Goal: Transaction & Acquisition: Register for event/course

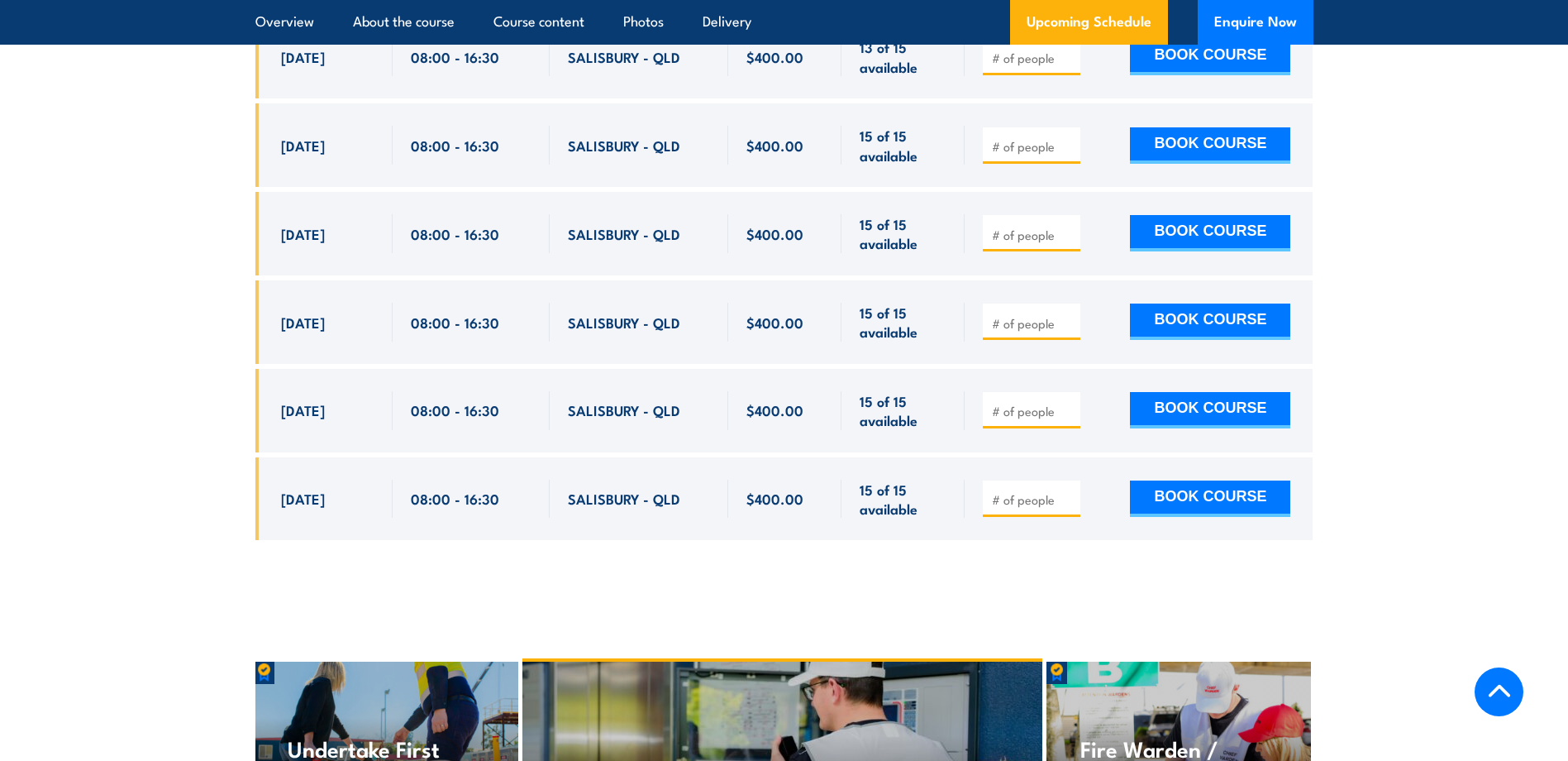
scroll to position [2895, 0]
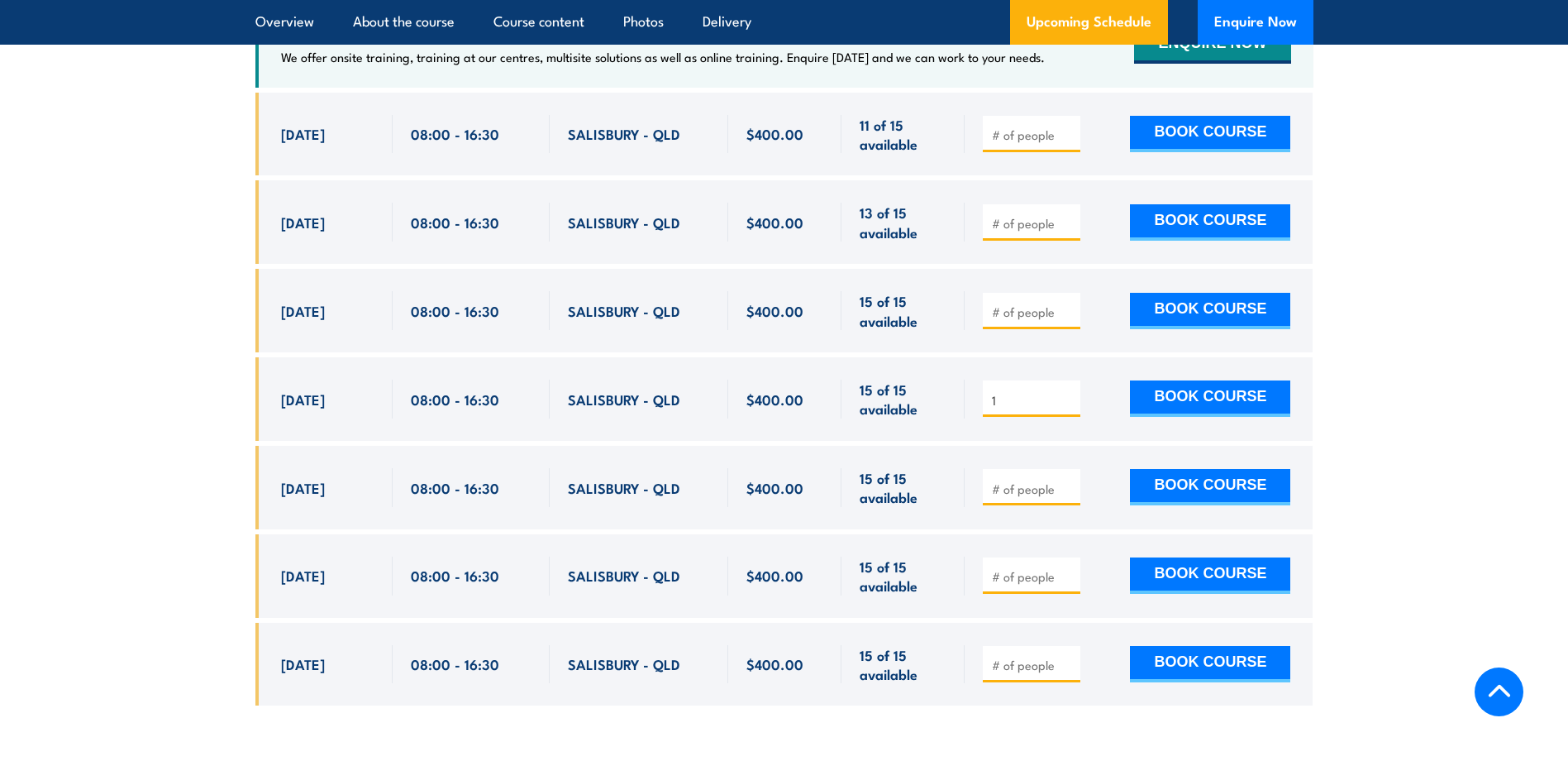
type input "1"
click at [1064, 392] on input "1" at bounding box center [1033, 401] width 83 height 17
drag, startPoint x: 1380, startPoint y: 380, endPoint x: 1240, endPoint y: 384, distance: 140.1
click at [1379, 381] on section "UPCOMING SCHEDULE FOR - "Fire Safety Adviser Re-certification Training" [DATE] …" at bounding box center [784, 285] width 1568 height 893
click at [1239, 384] on button "BOOK COURSE" at bounding box center [1210, 398] width 160 height 36
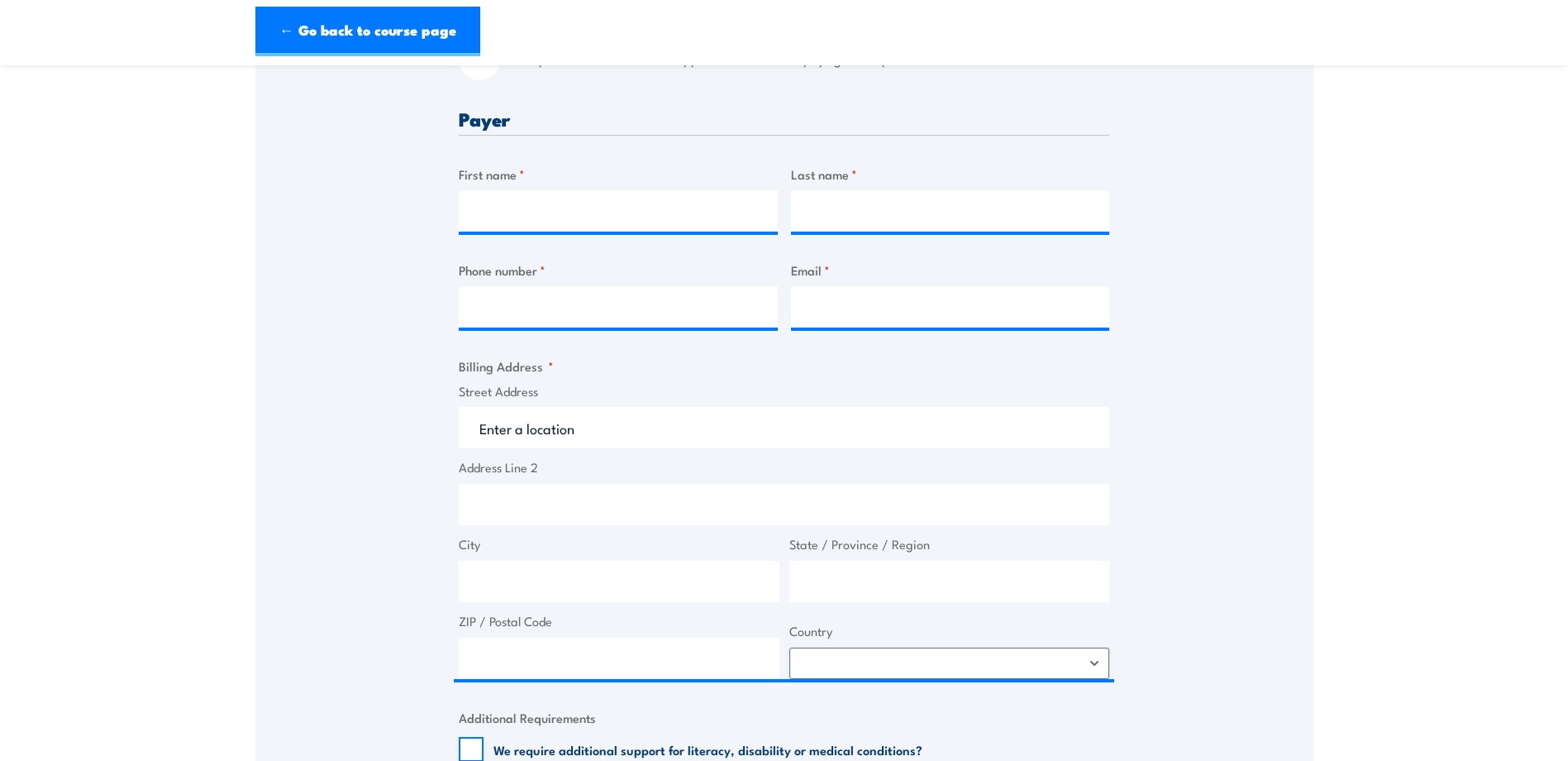
scroll to position [165, 0]
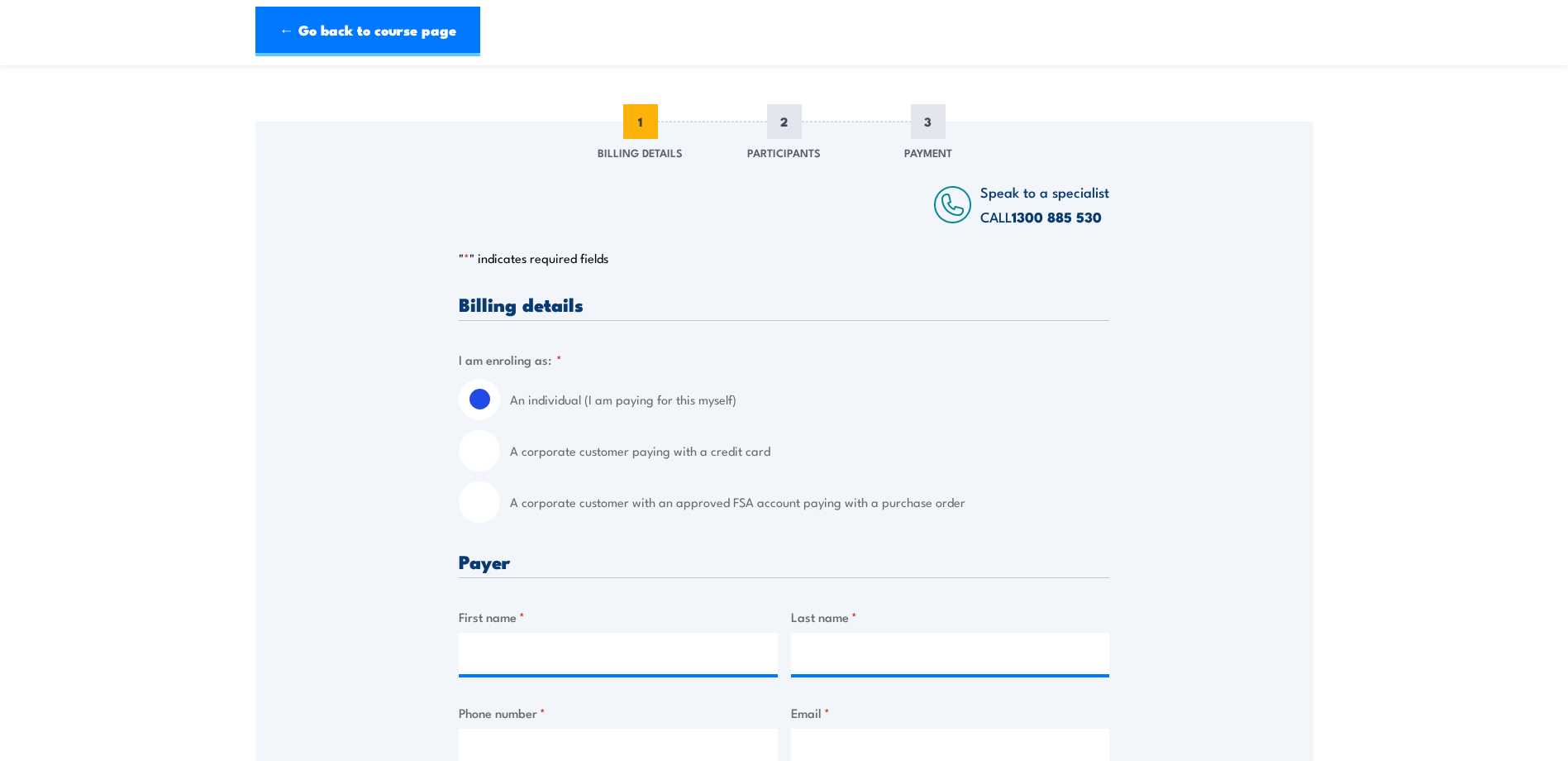
click at [487, 445] on input "A corporate customer paying with a credit card" at bounding box center [479, 450] width 41 height 41
radio input "true"
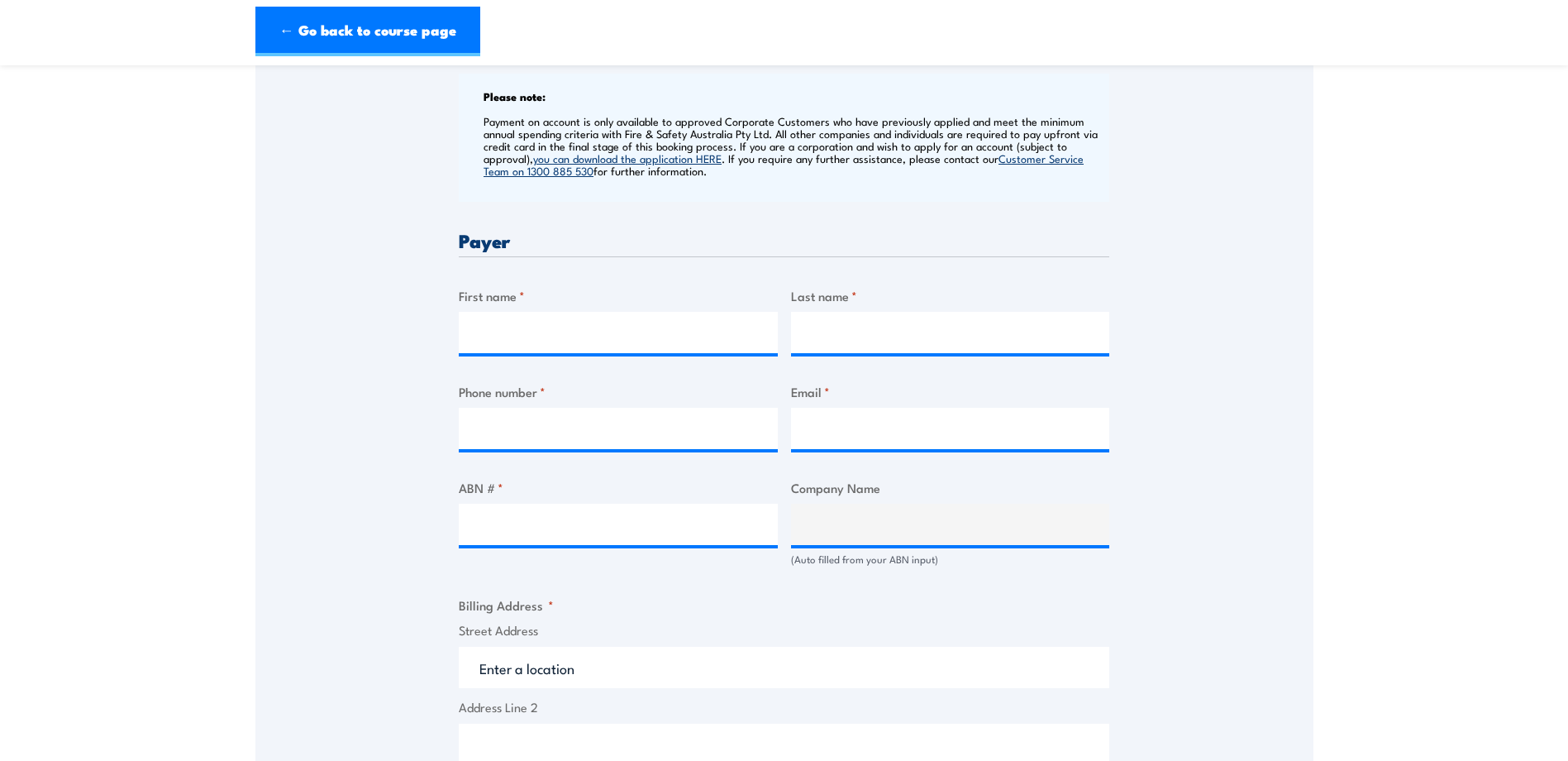
scroll to position [0, 0]
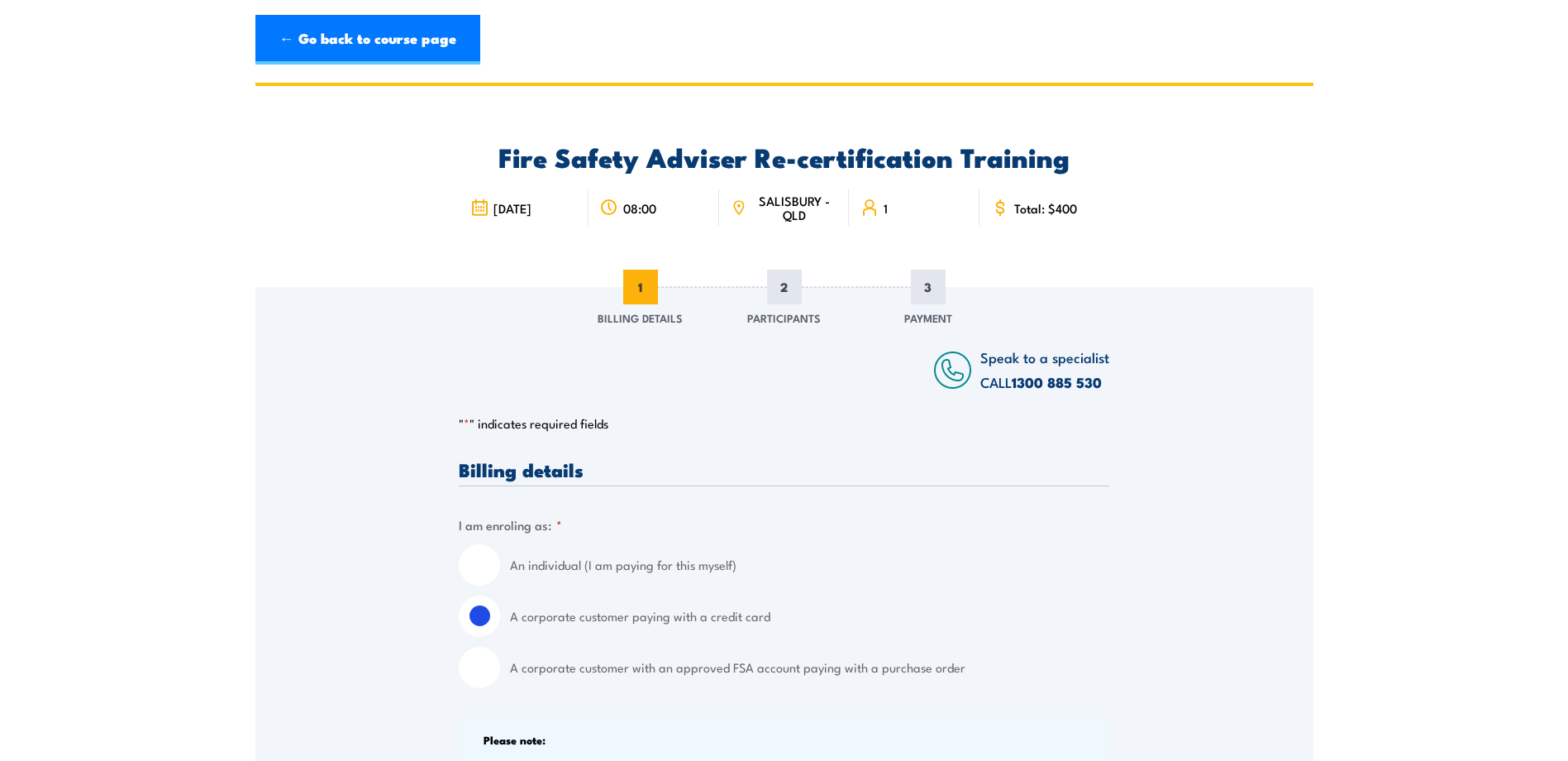
drag, startPoint x: 486, startPoint y: 562, endPoint x: 496, endPoint y: 560, distance: 10.2
click at [486, 562] on input "An individual (I am paying for this myself)" at bounding box center [479, 564] width 41 height 41
radio input "true"
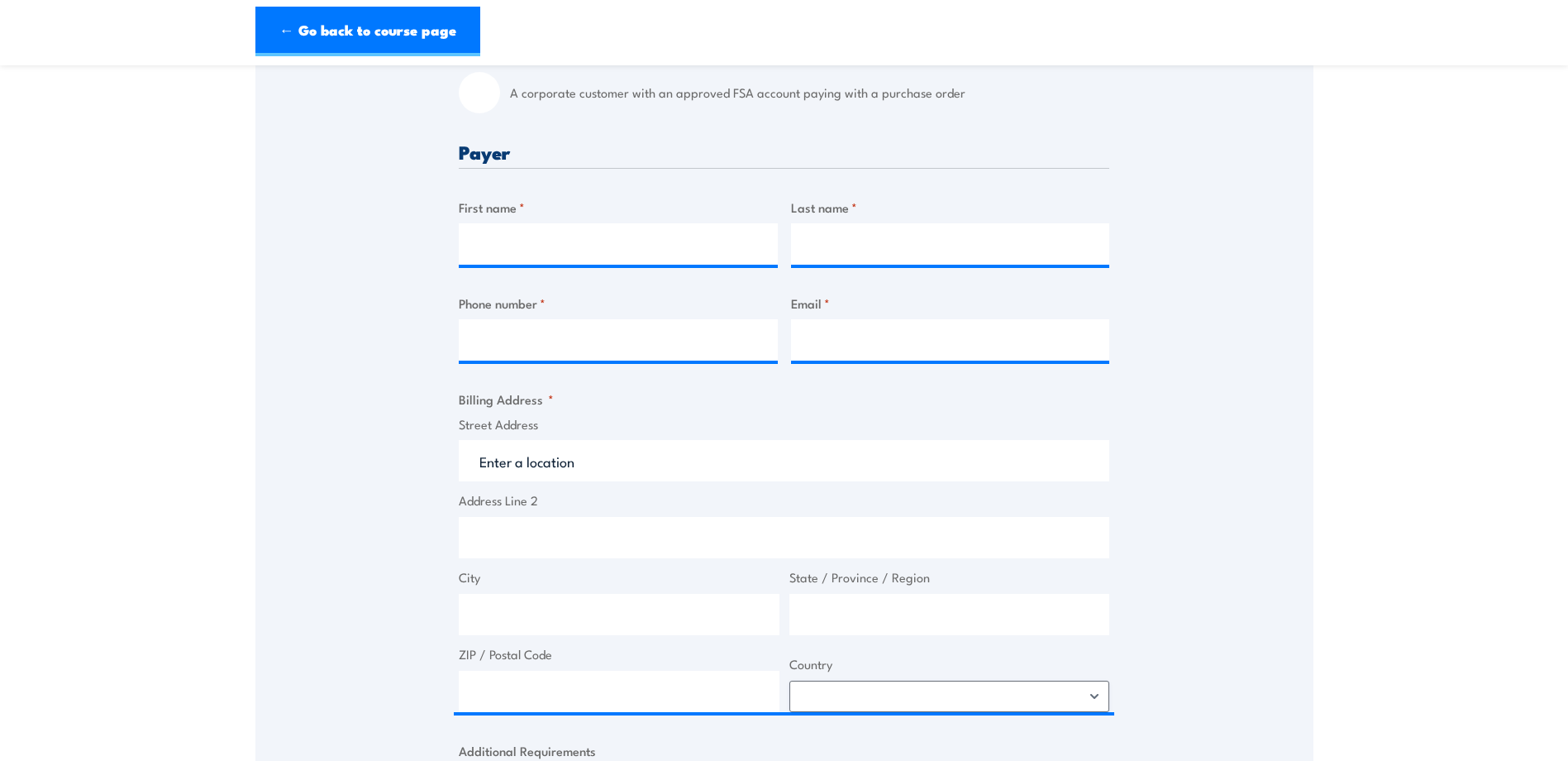
scroll to position [579, 0]
click at [739, 241] on input "First name *" at bounding box center [618, 240] width 319 height 41
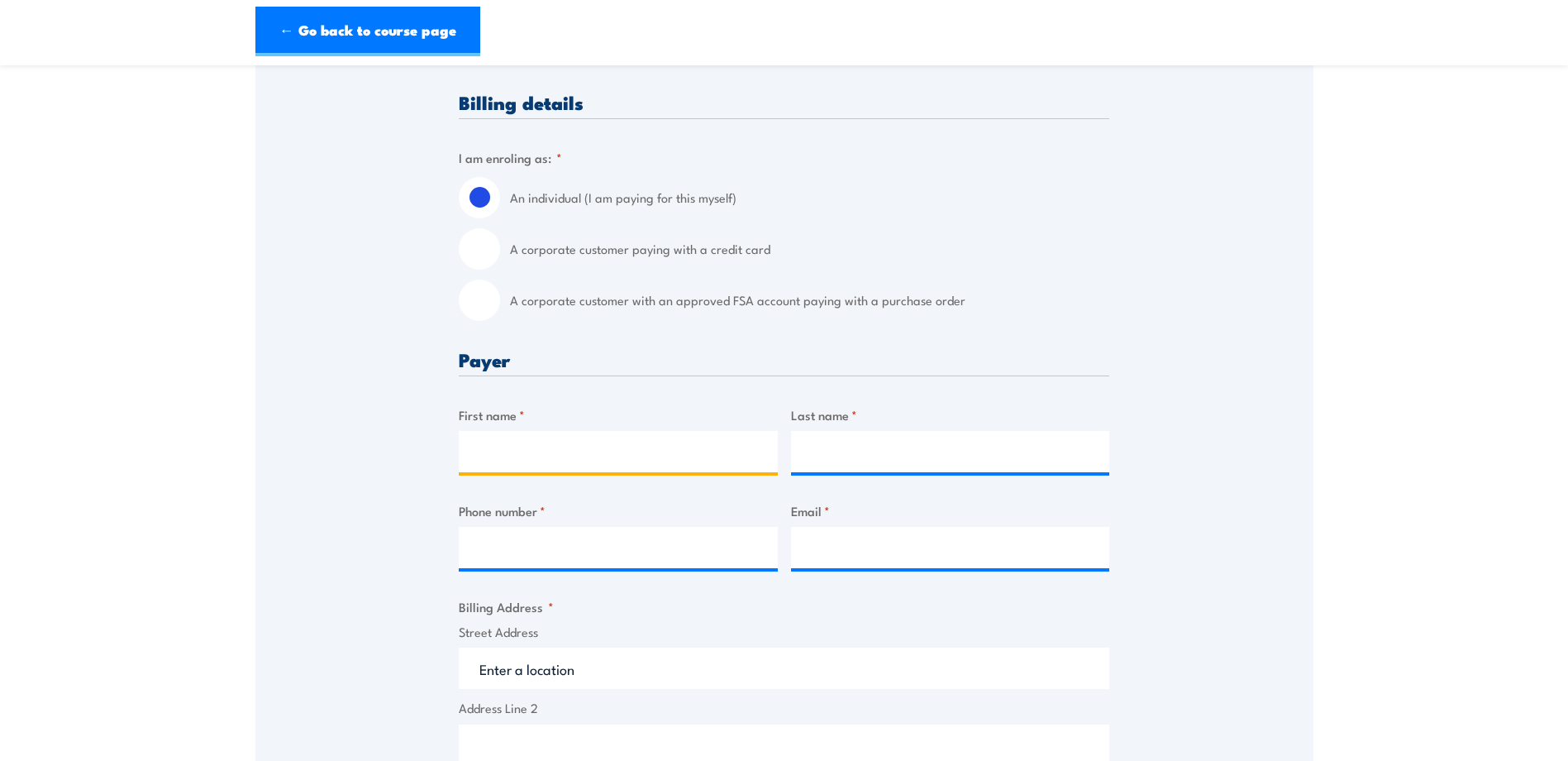
scroll to position [496, 0]
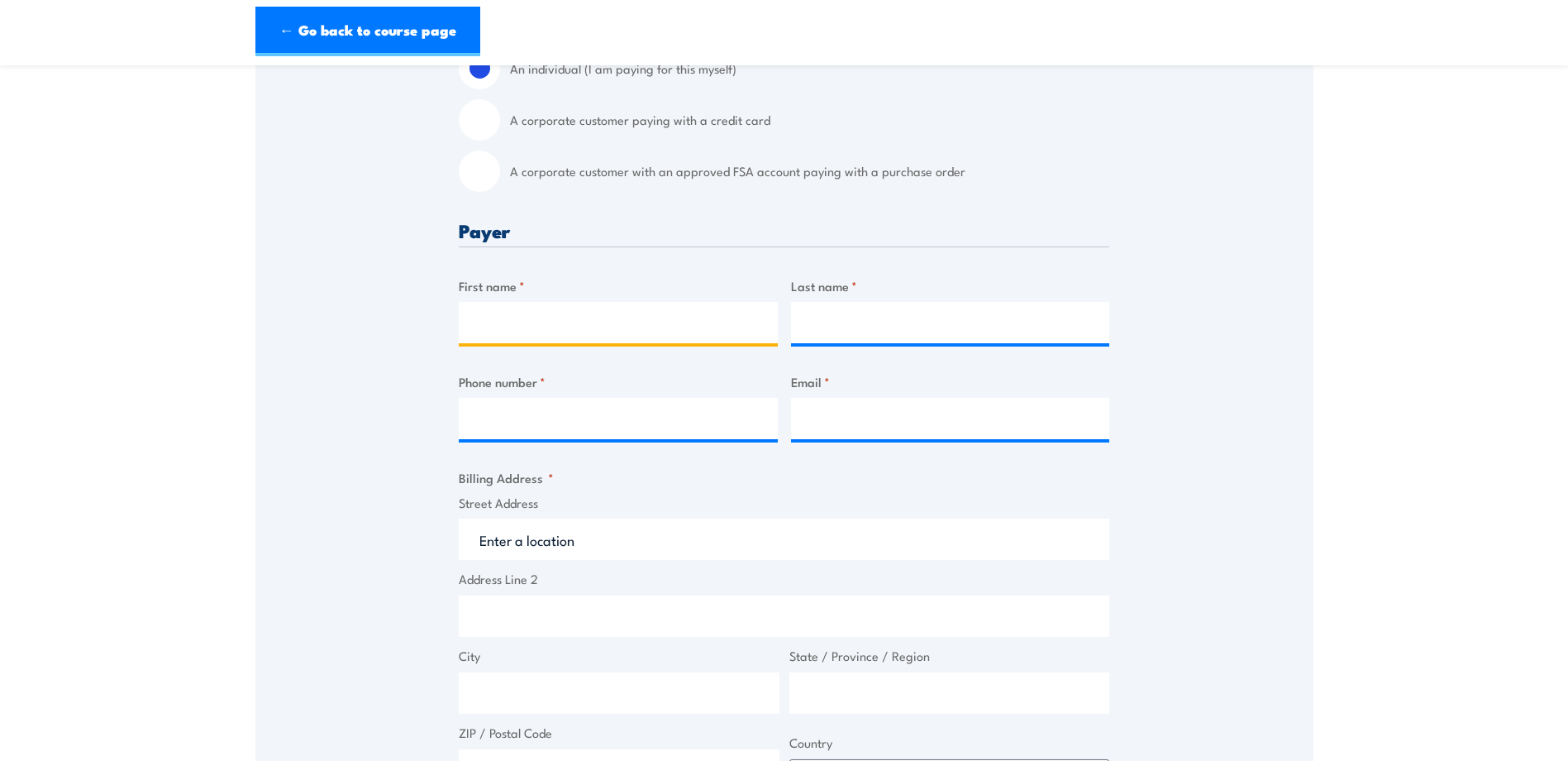
click at [544, 323] on input "First name *" at bounding box center [618, 322] width 319 height 41
click at [482, 327] on input "First name *" at bounding box center [618, 322] width 319 height 41
paste input "Monique"
type input "Monique"
click at [831, 318] on input "Last name *" at bounding box center [951, 322] width 319 height 41
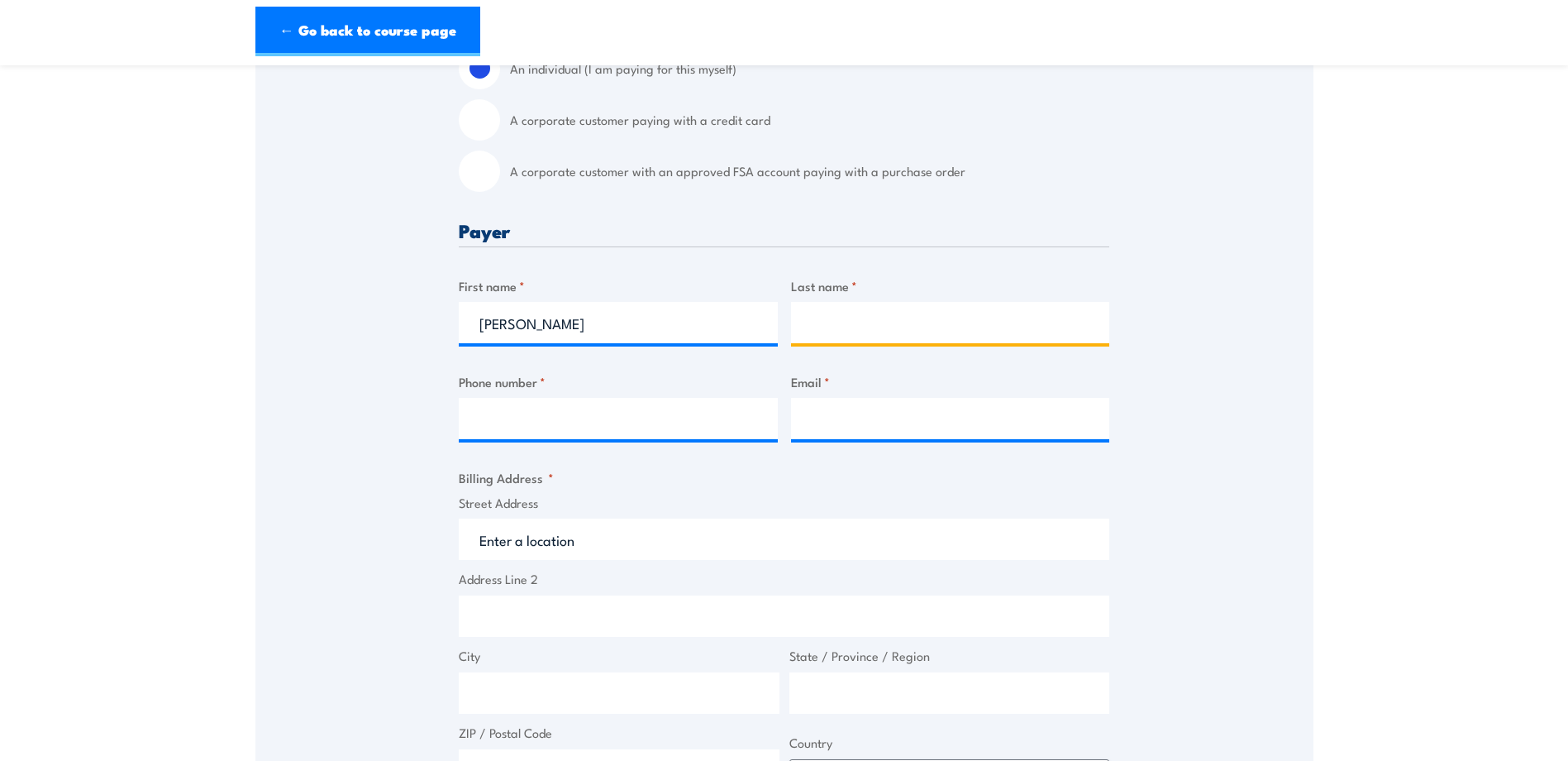
paste input "Berry"
type input "Berry"
click at [1467, 324] on section "Fire Safety Adviser Re-certification Training 08:00" at bounding box center [784, 515] width 1568 height 1856
click at [560, 428] on input "Phone number *" at bounding box center [618, 418] width 319 height 41
paste input "Monique.R.Berry@tmr.qld.gov.au"
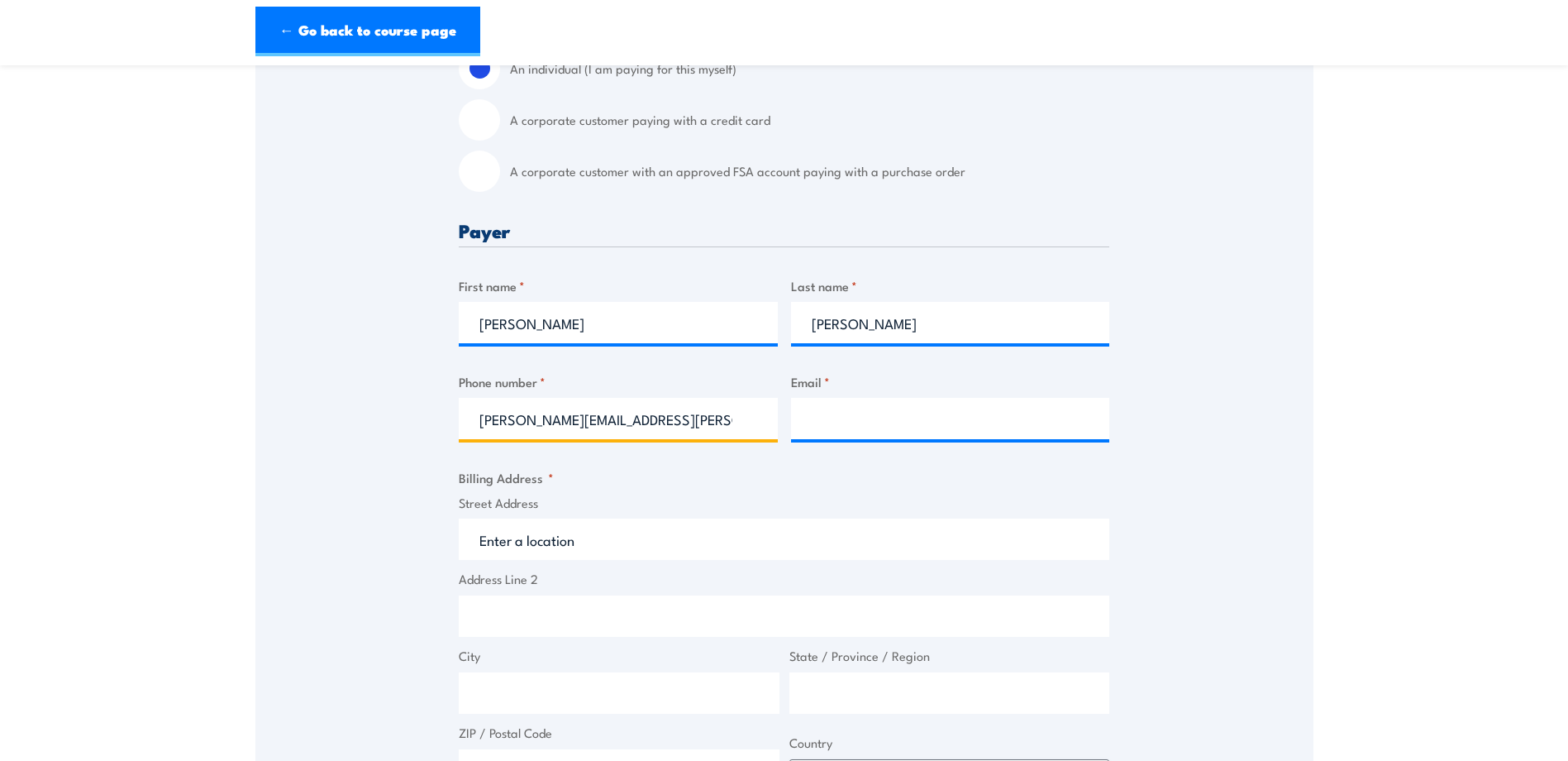
type input "Monique.R.Berry@tmr.qld.gov.au"
click at [820, 416] on input "Email *" at bounding box center [951, 418] width 319 height 41
paste input "Monique.R.Berry@tmr.qld.gov.au"
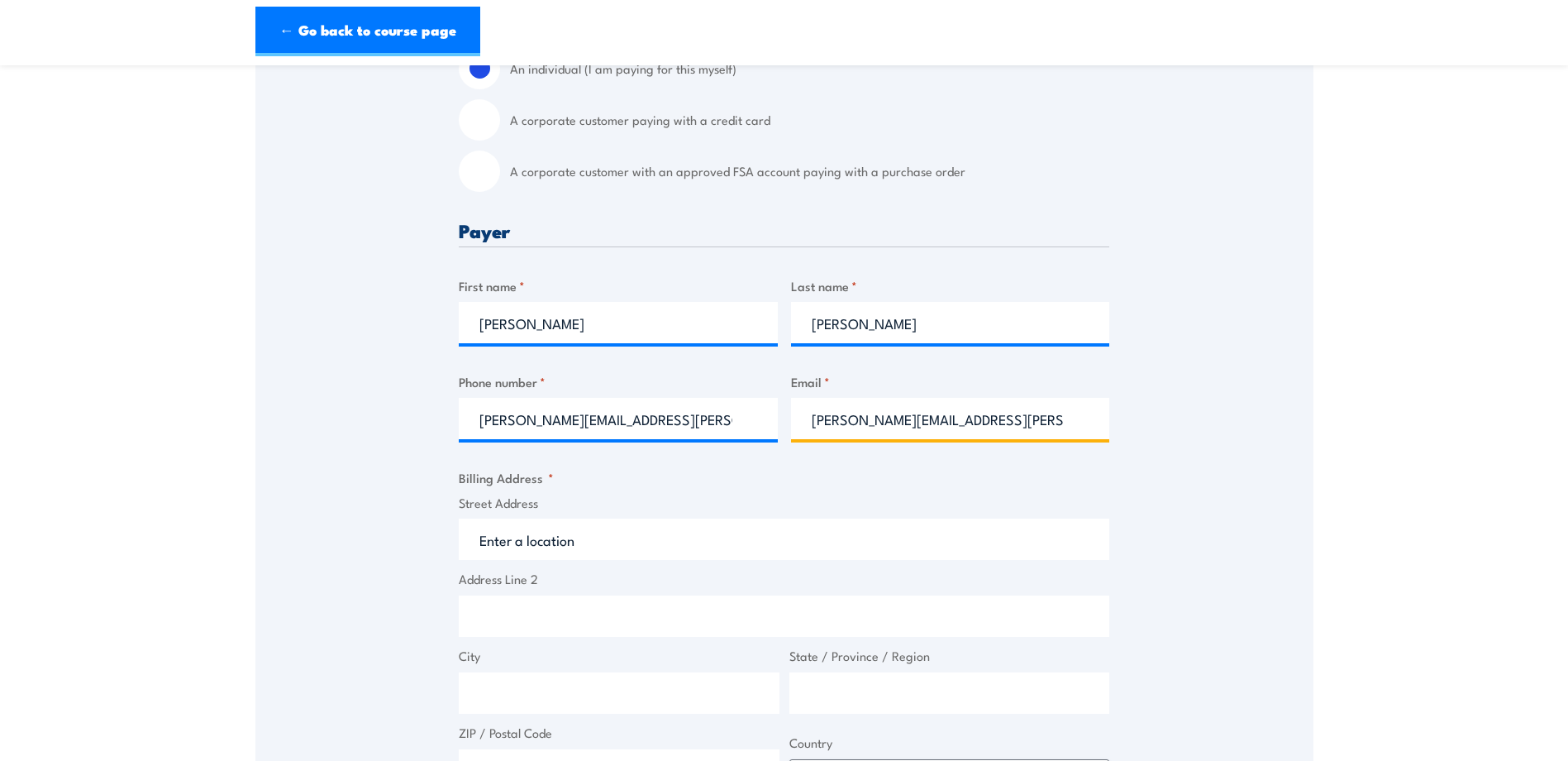
type input "Monique.R.Berry@tmr.qld.gov.au"
drag, startPoint x: 751, startPoint y: 421, endPoint x: 372, endPoint y: 425, distance: 379.0
click at [374, 423] on div "Speak to a specialist CALL 1300 885 530 CALL 1300 885 530 " * " indicates requi…" at bounding box center [784, 557] width 1058 height 1535
paste input "0423 657 791"
type input "0423 657 791"
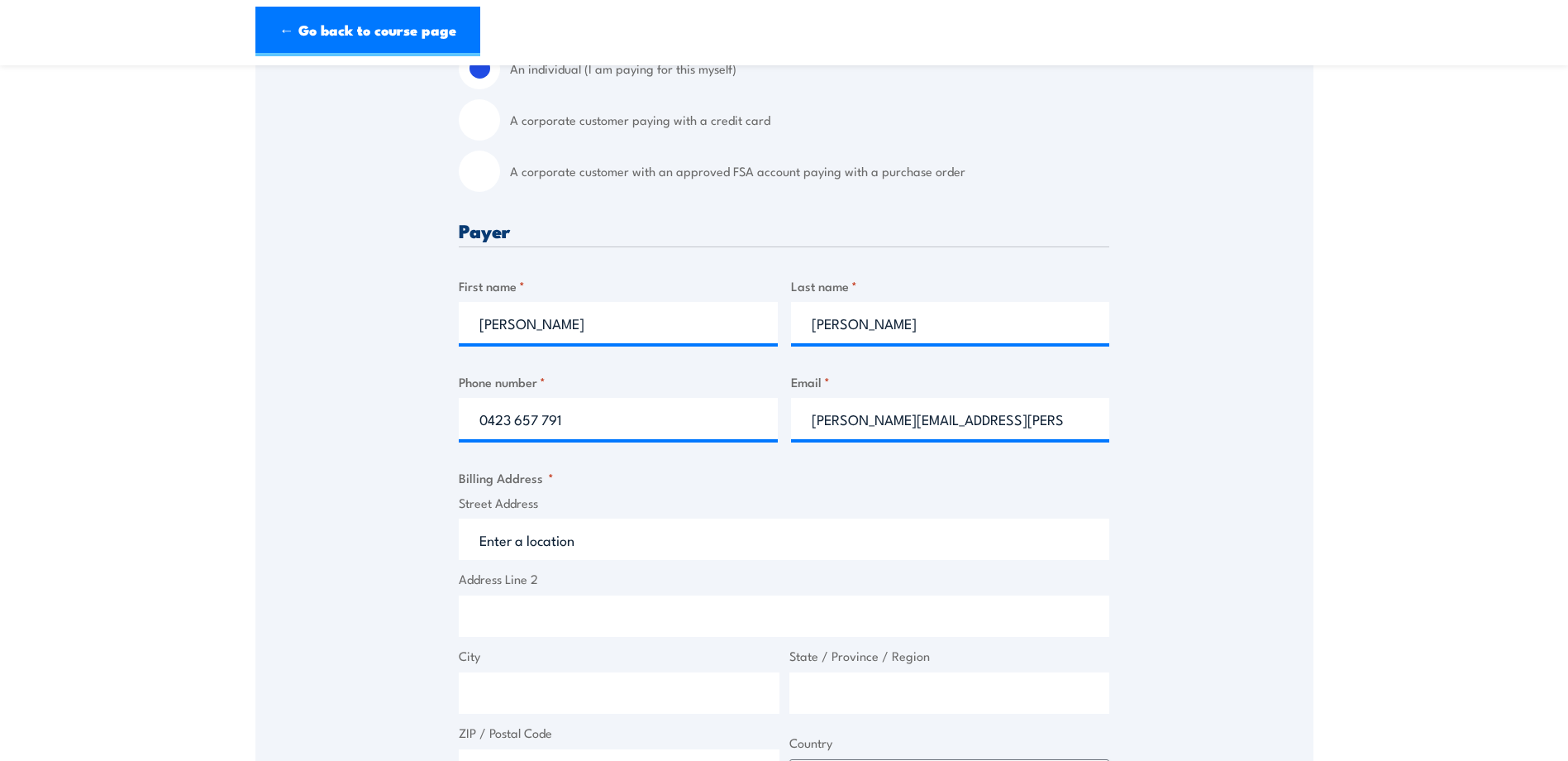
click at [1397, 509] on section "Fire Safety Adviser Re-certification Training 08:00" at bounding box center [784, 515] width 1568 height 1856
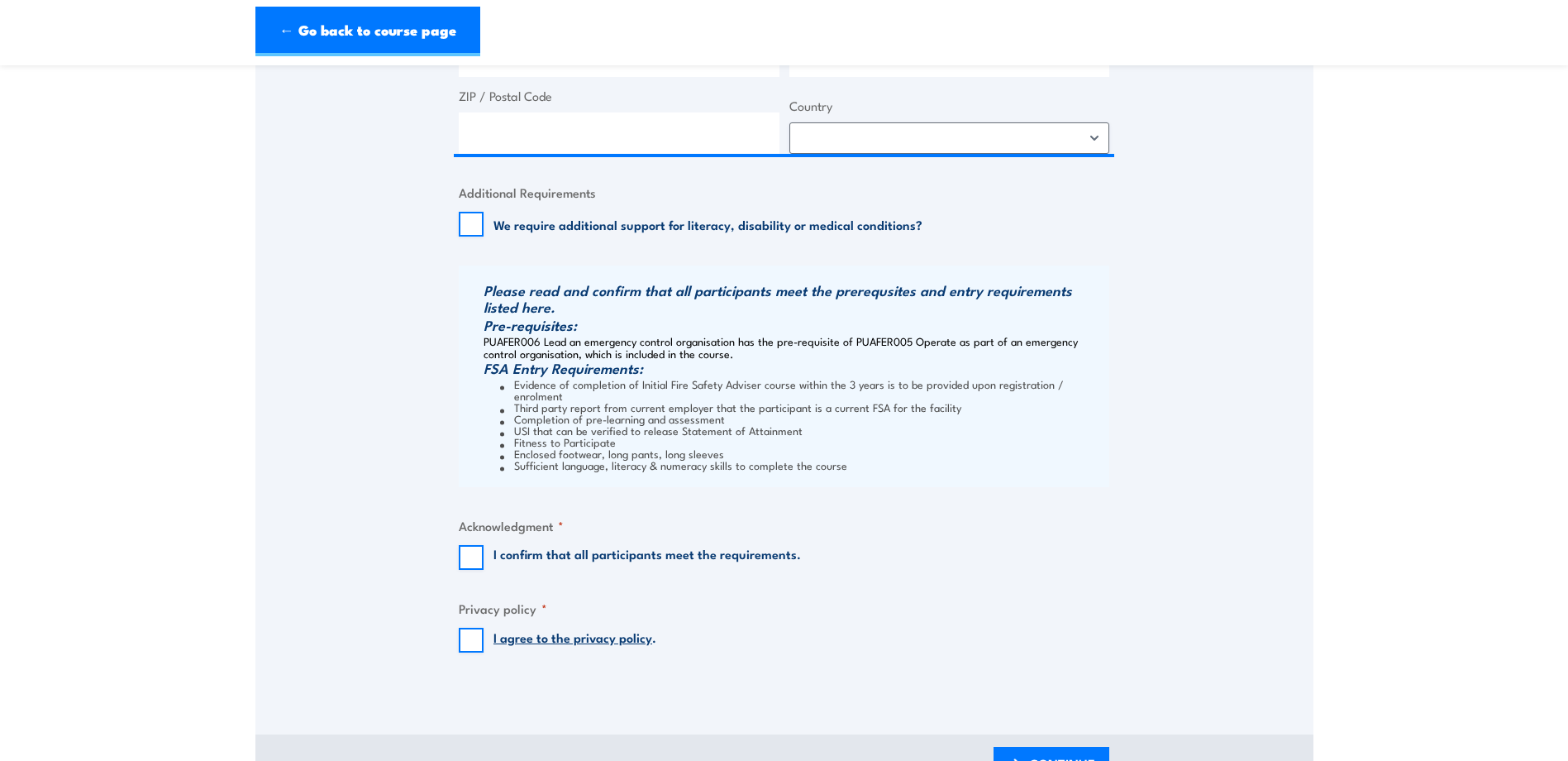
scroll to position [831, 0]
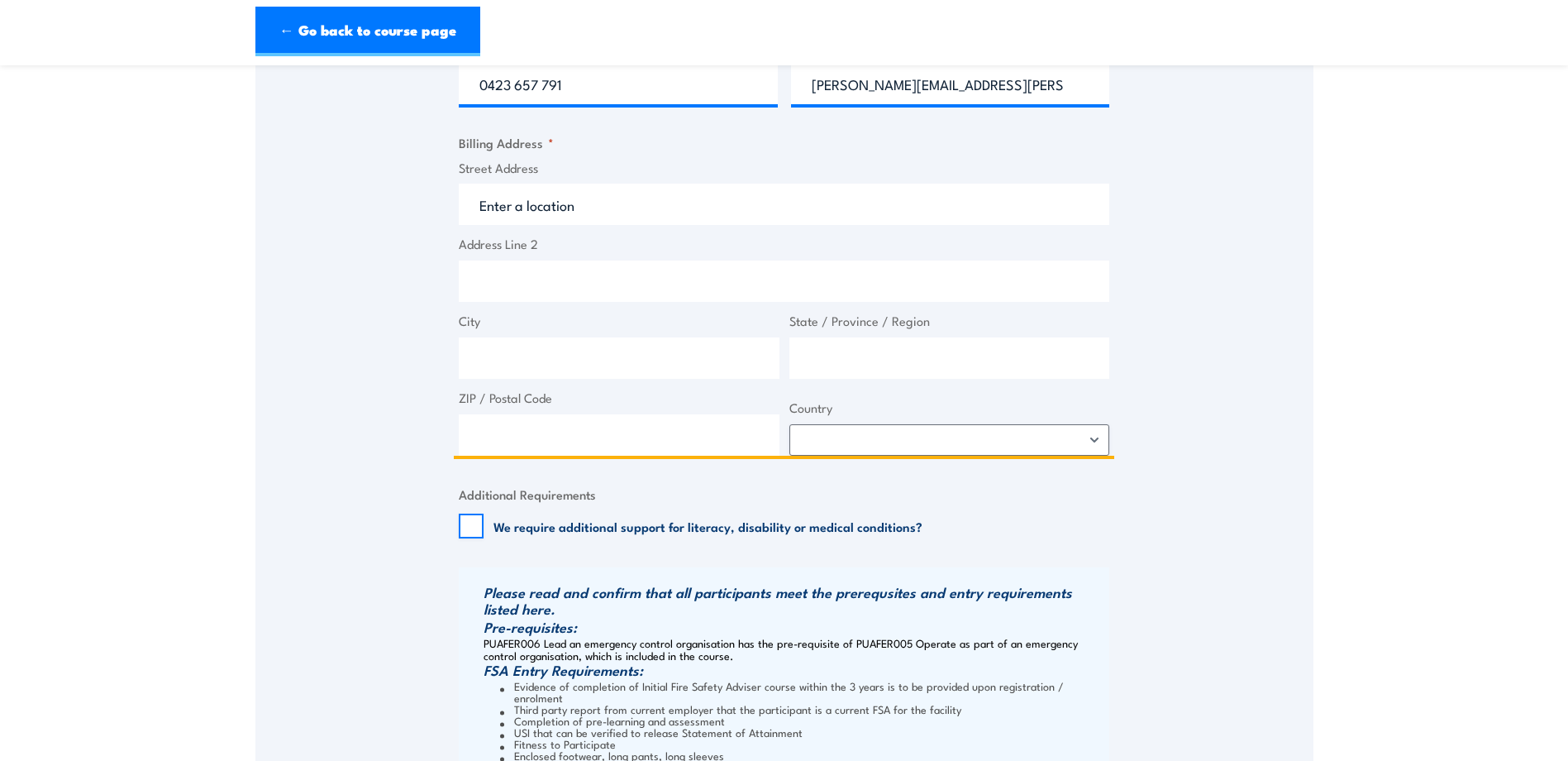
click at [549, 225] on input "Street Address" at bounding box center [784, 204] width 651 height 41
click at [532, 210] on input "Street Address" at bounding box center [784, 204] width 651 height 41
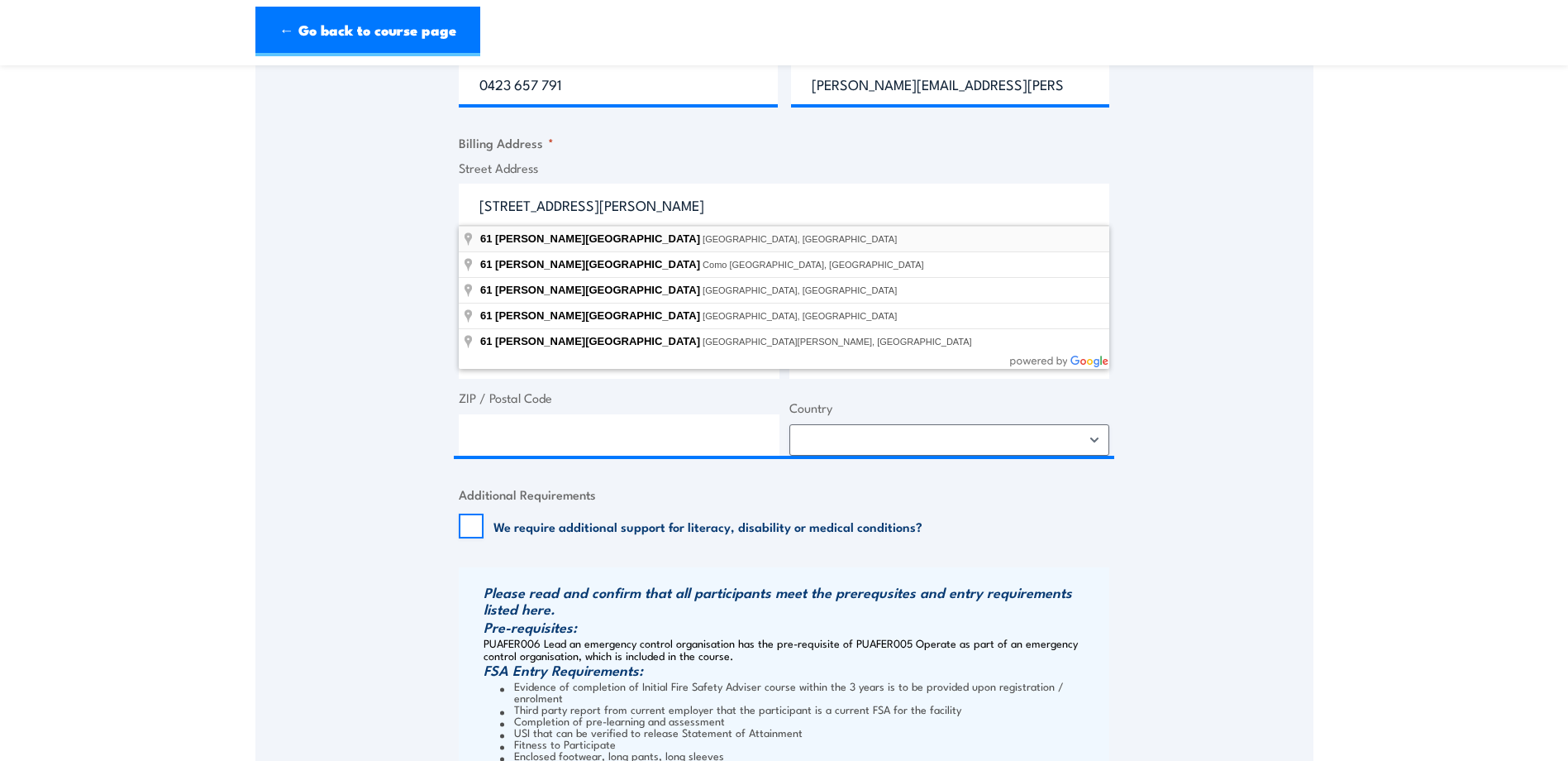
type input "61 Mary Street, Brisbane City QLD, Australia"
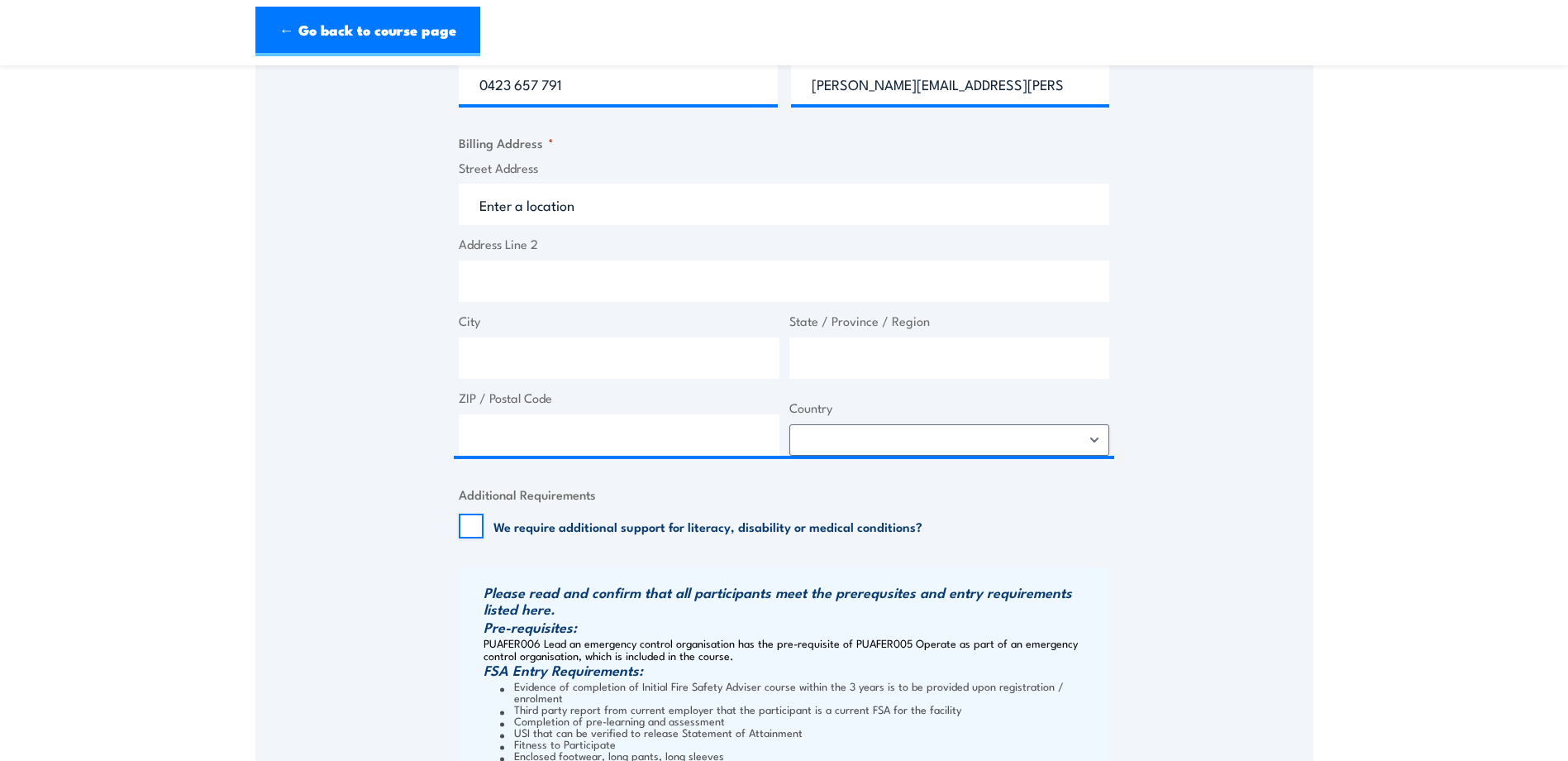
type input "61 Mary St"
type input "Brisbane City"
type input "Queensland"
type input "4000"
select select "Australia"
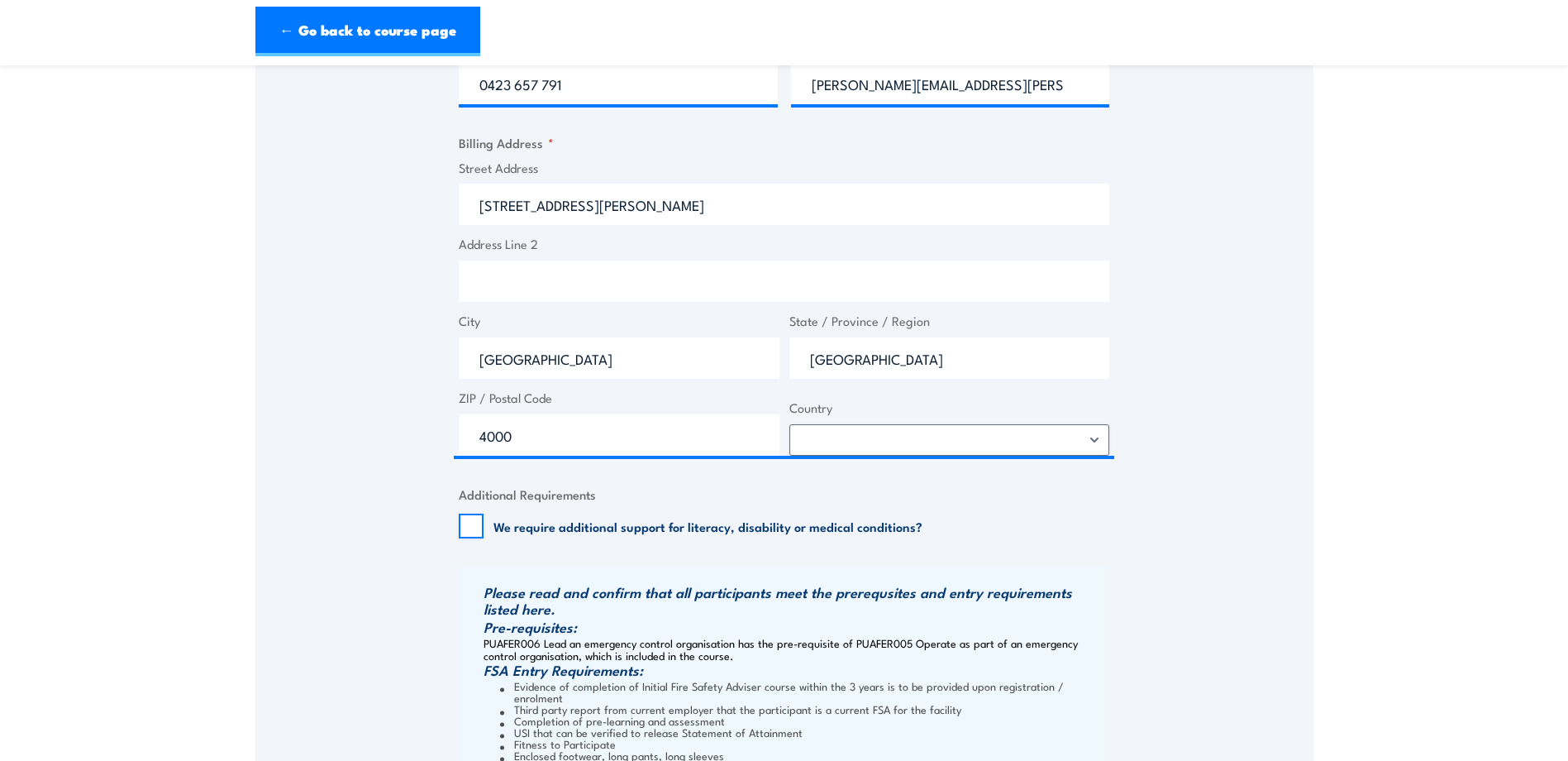
click at [1234, 345] on div "Speak to a specialist CALL 1300 885 530 CALL 1300 885 530 " * " indicates requi…" at bounding box center [784, 223] width 1058 height 1535
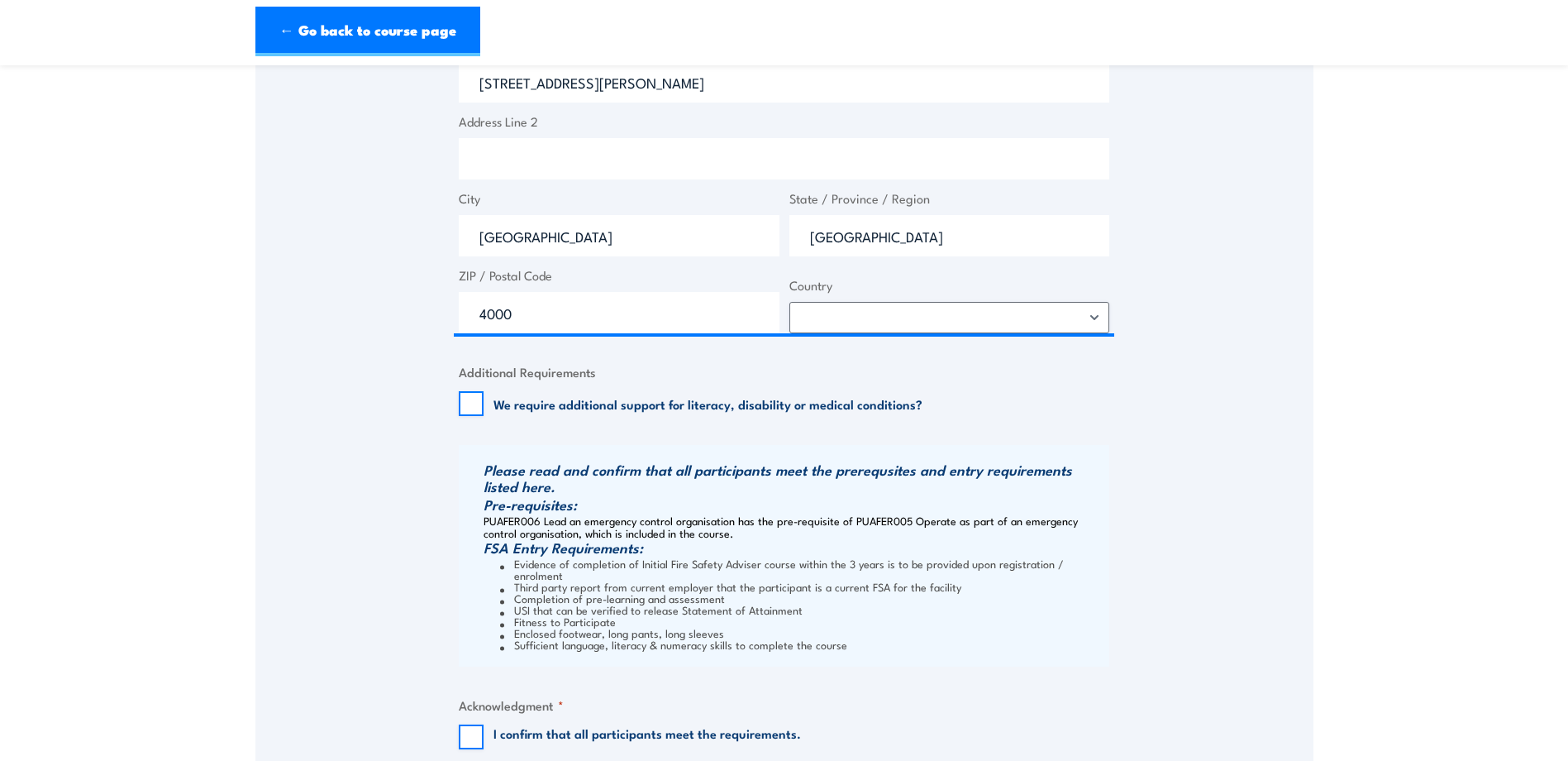
scroll to position [1079, 0]
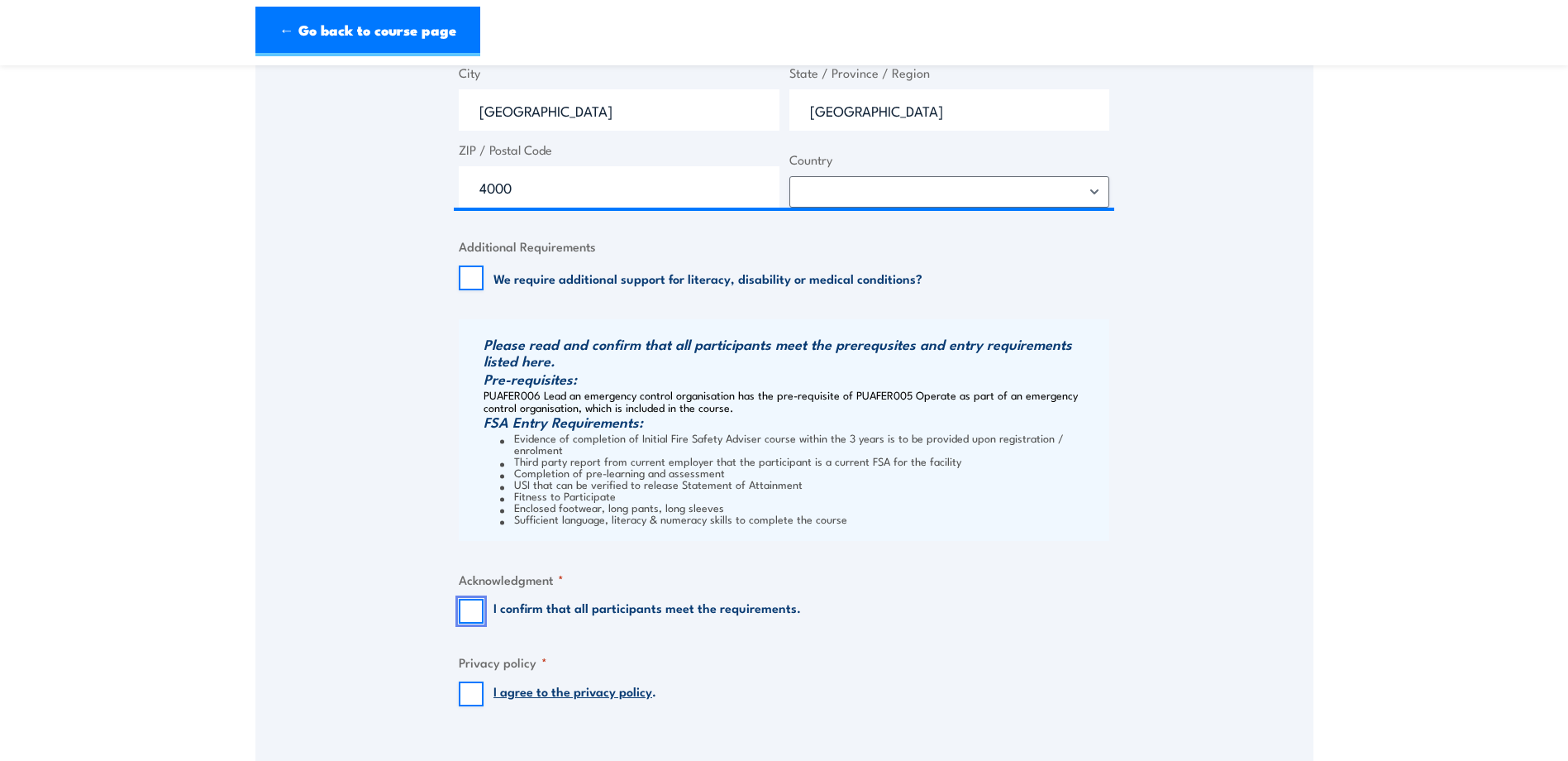
click at [464, 599] on input "I confirm that all participants meet the requirements." at bounding box center [472, 612] width 25 height 25
checkbox input "true"
click at [467, 681] on input "I agree to the privacy policy ." at bounding box center [472, 694] width 25 height 25
checkbox input "true"
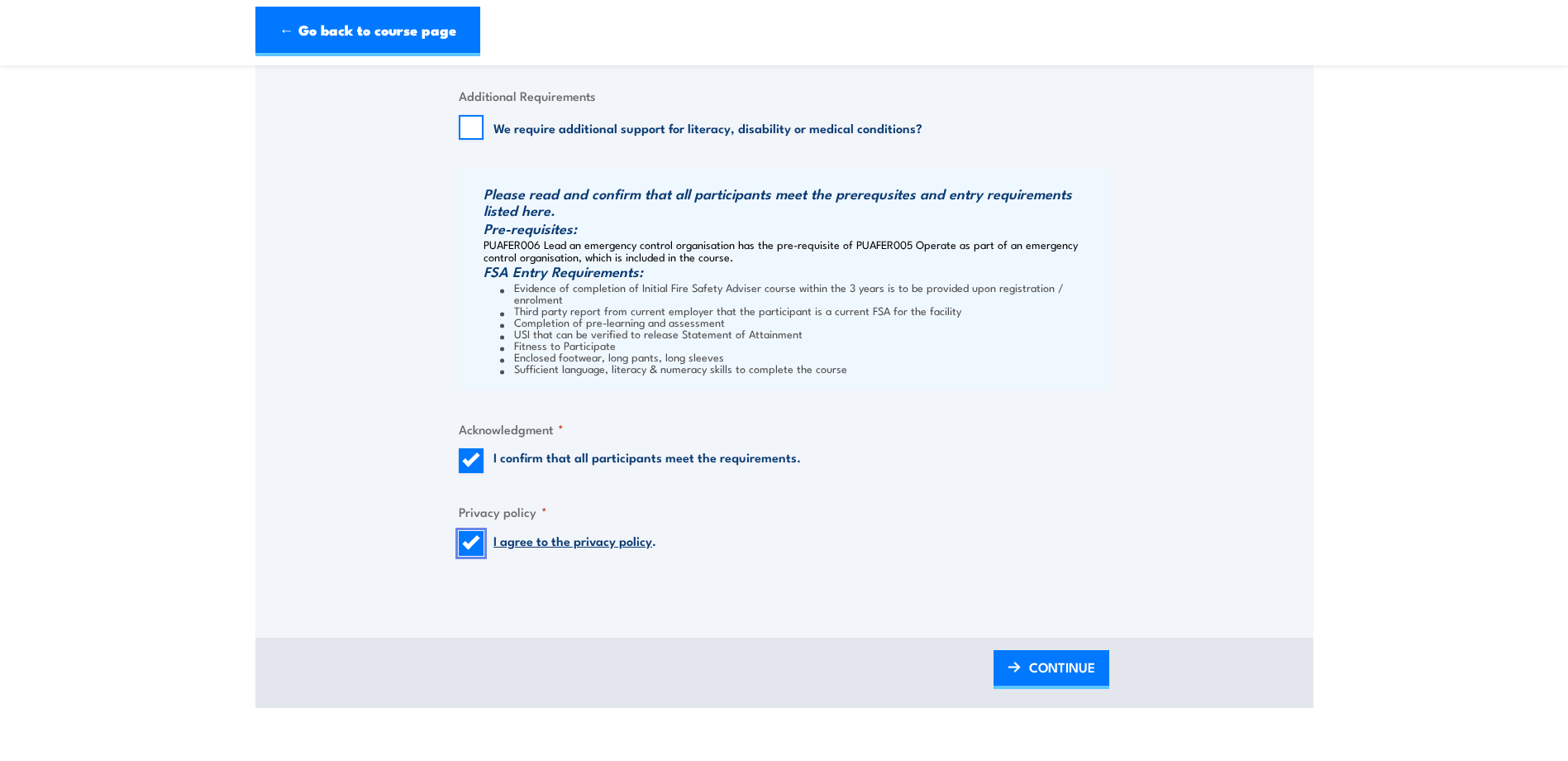
scroll to position [1493, 0]
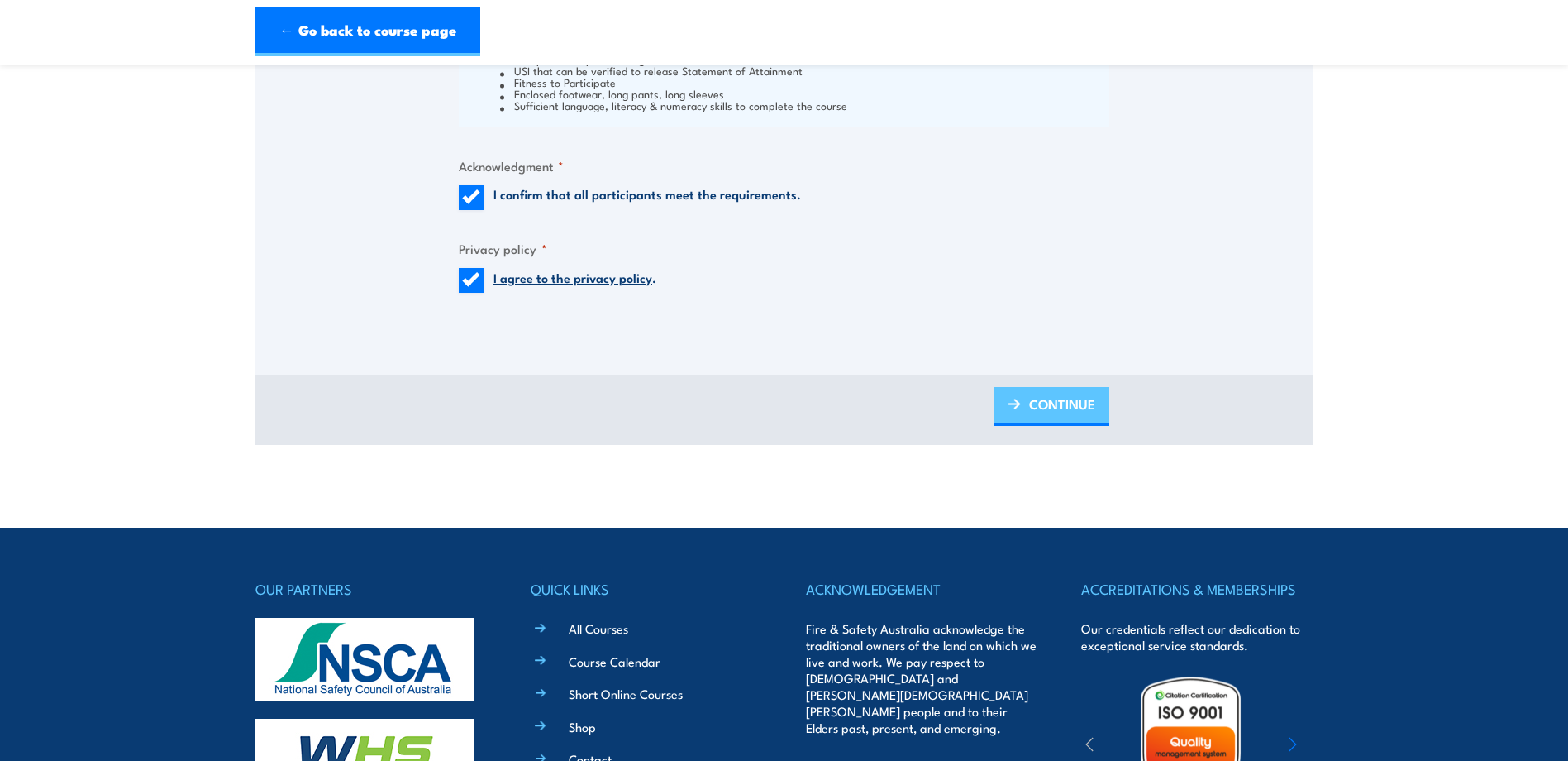
click at [1079, 393] on span "CONTINUE" at bounding box center [1062, 404] width 66 height 44
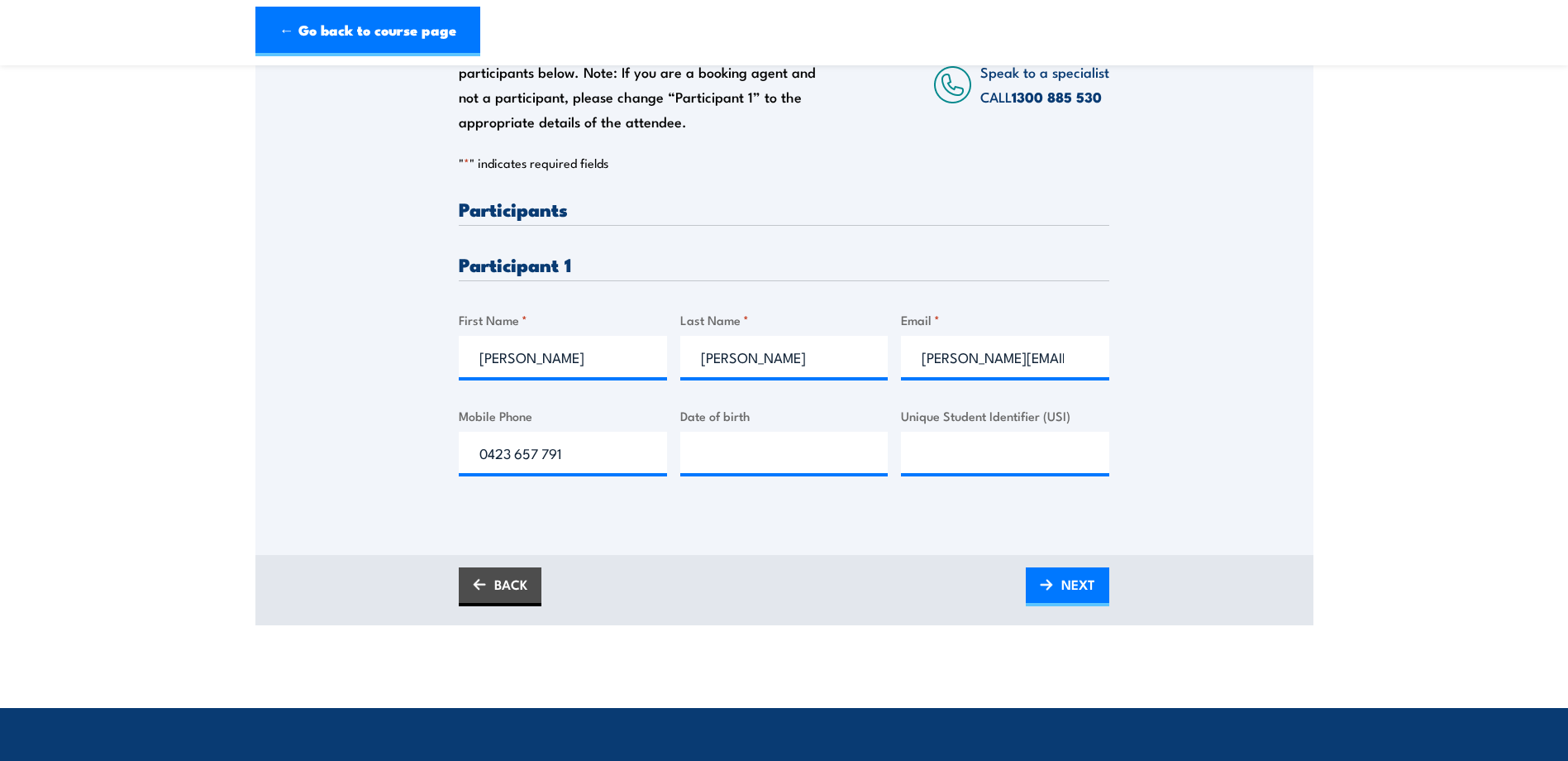
scroll to position [413, 0]
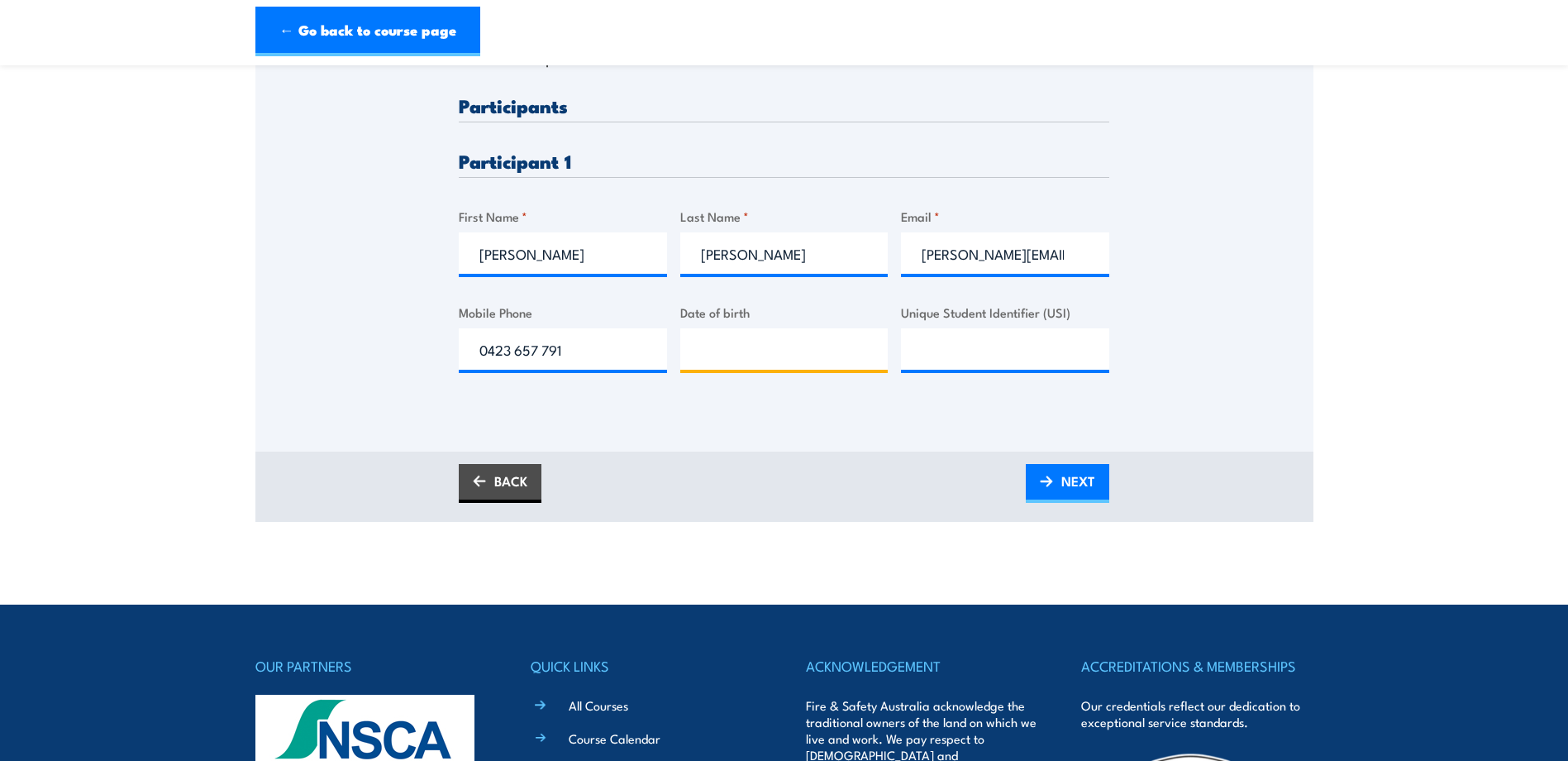
type input "__/__/____"
click at [733, 359] on input "__/__/____" at bounding box center [784, 349] width 209 height 41
click at [1337, 320] on section "Fire Safety Adviser Re-certification Training 08:00" at bounding box center [784, 96] width 1568 height 853
click at [1091, 470] on span "NEXT" at bounding box center [1078, 481] width 34 height 44
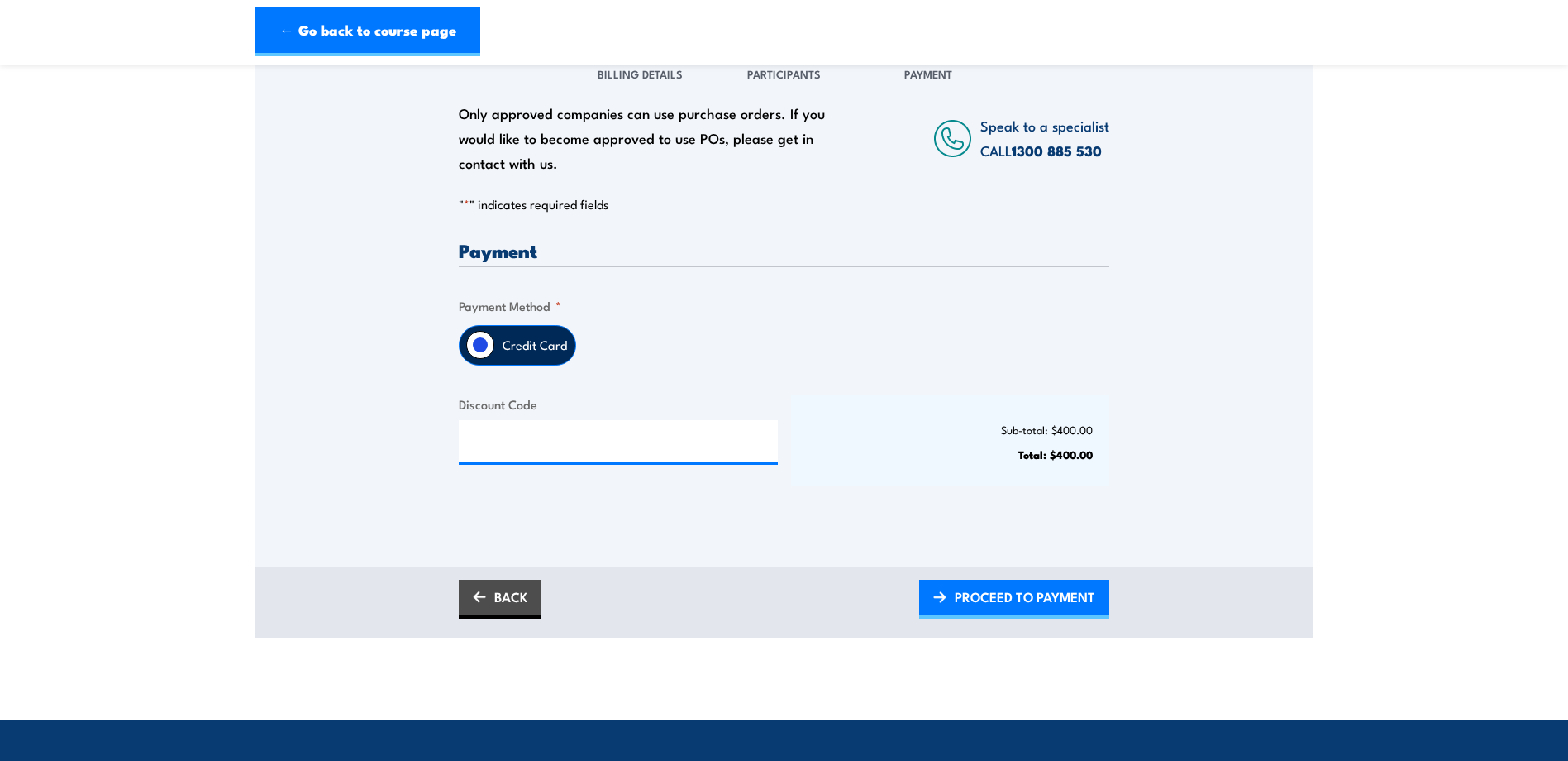
scroll to position [248, 0]
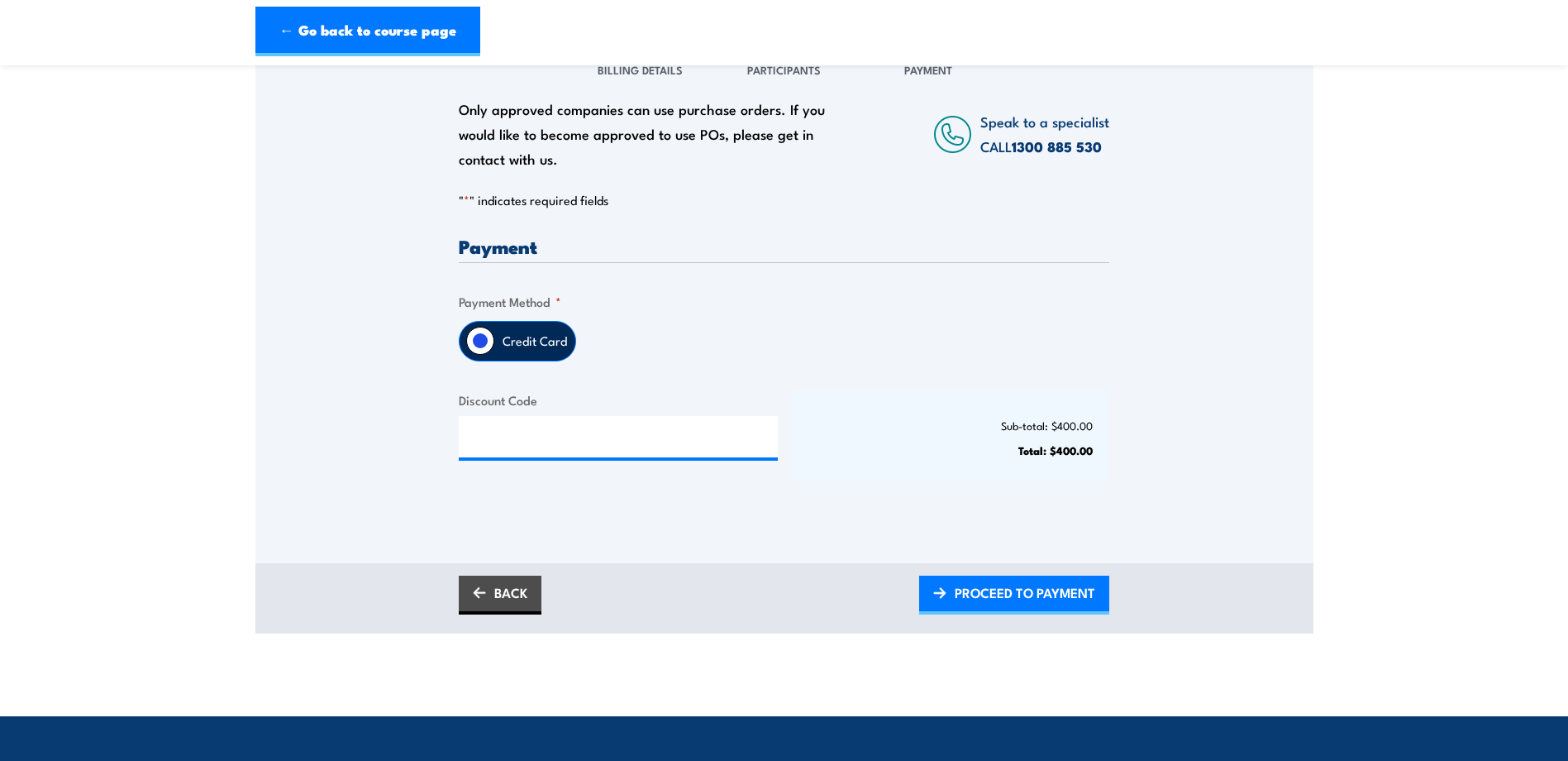
click at [533, 347] on label "Credit Card" at bounding box center [534, 341] width 81 height 39
drag, startPoint x: 533, startPoint y: 346, endPoint x: 948, endPoint y: 285, distance: 419.5
click at [951, 285] on div "Payment Only approved companies can use purchase orders. If you would like to b…" at bounding box center [784, 373] width 651 height 274
drag, startPoint x: 859, startPoint y: 318, endPoint x: 1021, endPoint y: 428, distance: 195.8
click at [860, 318] on fieldset "Payment Method * Credit Card" at bounding box center [784, 326] width 651 height 70
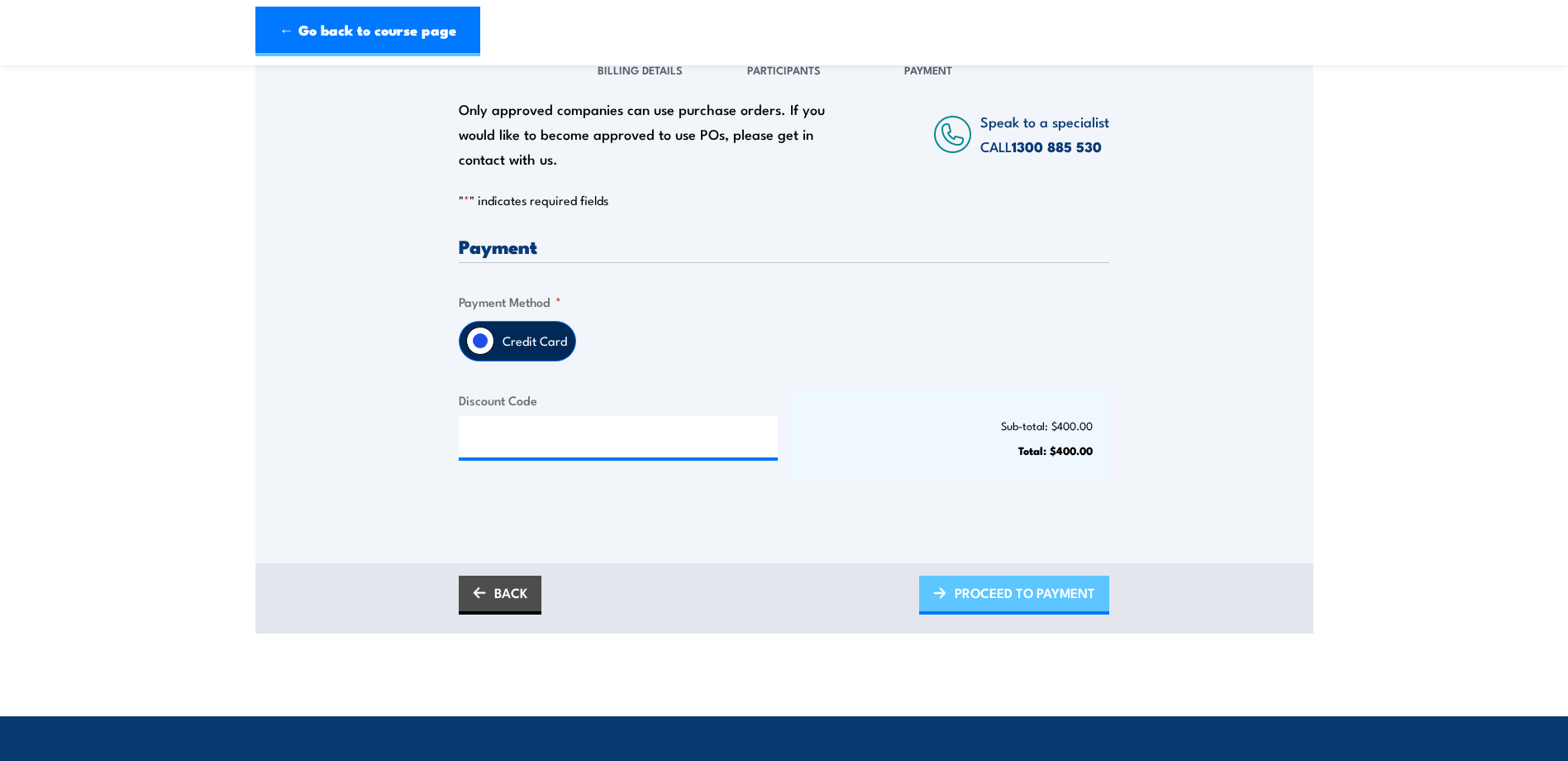
click at [998, 571] on span "PROCEED TO PAYMENT" at bounding box center [1025, 593] width 141 height 44
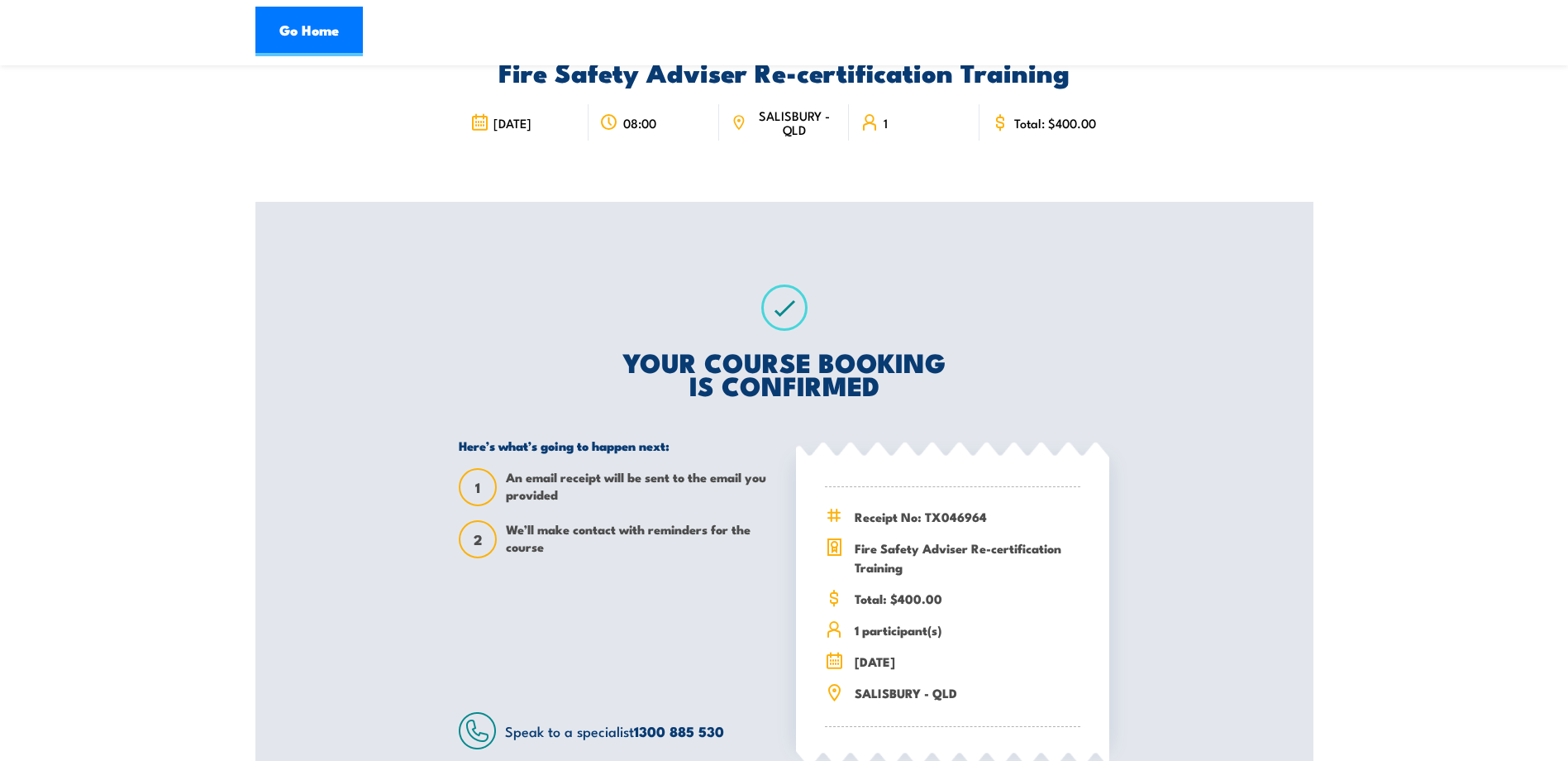
scroll to position [248, 0]
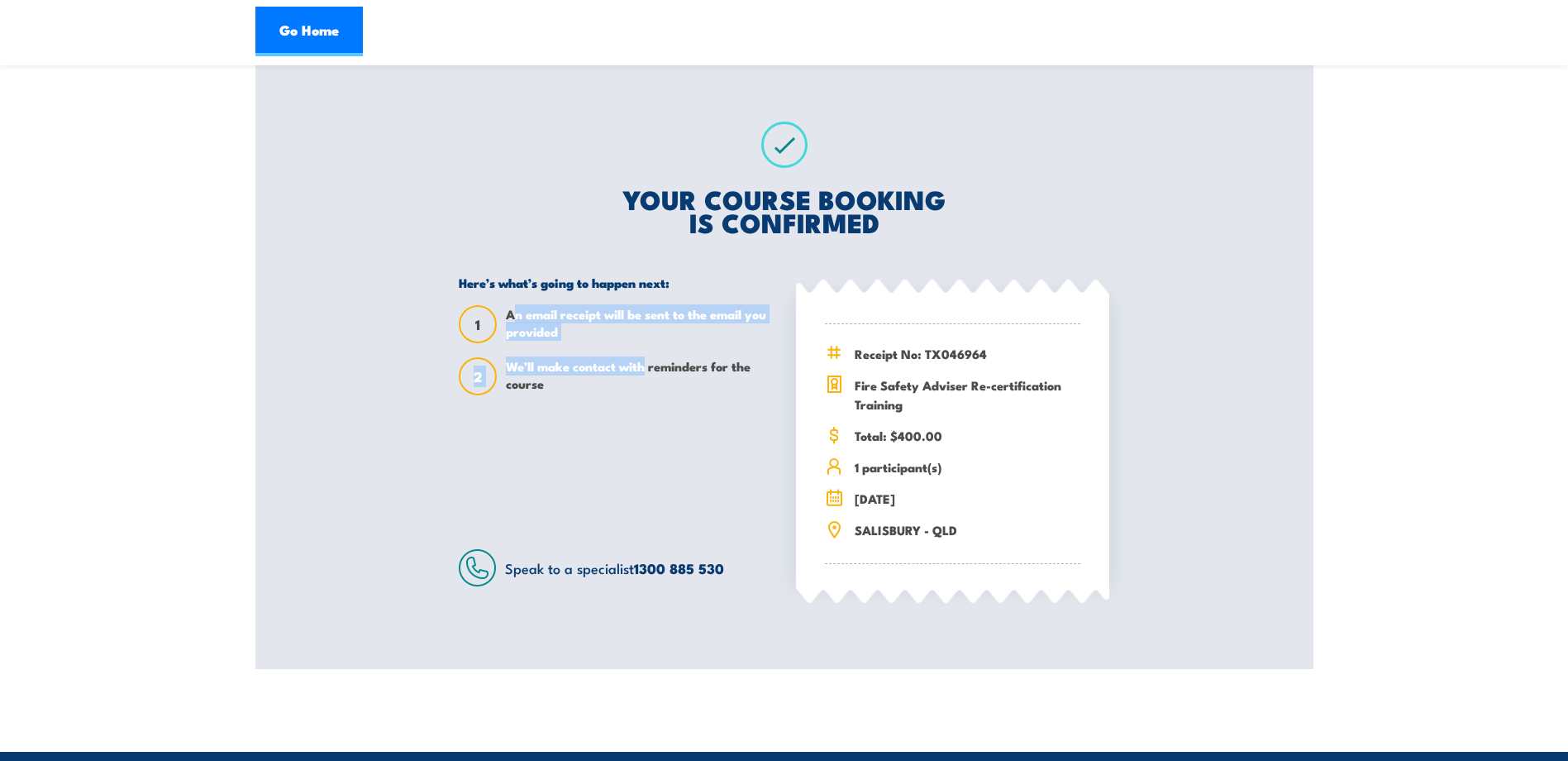
drag, startPoint x: 517, startPoint y: 311, endPoint x: 651, endPoint y: 358, distance: 142.0
click at [651, 358] on div "Here’s what’s going to happen next: 1 An email receipt will be sent to the emai…" at bounding box center [616, 431] width 313 height 312
drag, startPoint x: 651, startPoint y: 358, endPoint x: 619, endPoint y: 385, distance: 41.9
click at [628, 381] on span "We’ll make contact with reminders for the course" at bounding box center [639, 375] width 266 height 38
drag, startPoint x: 579, startPoint y: 387, endPoint x: 489, endPoint y: 301, distance: 124.5
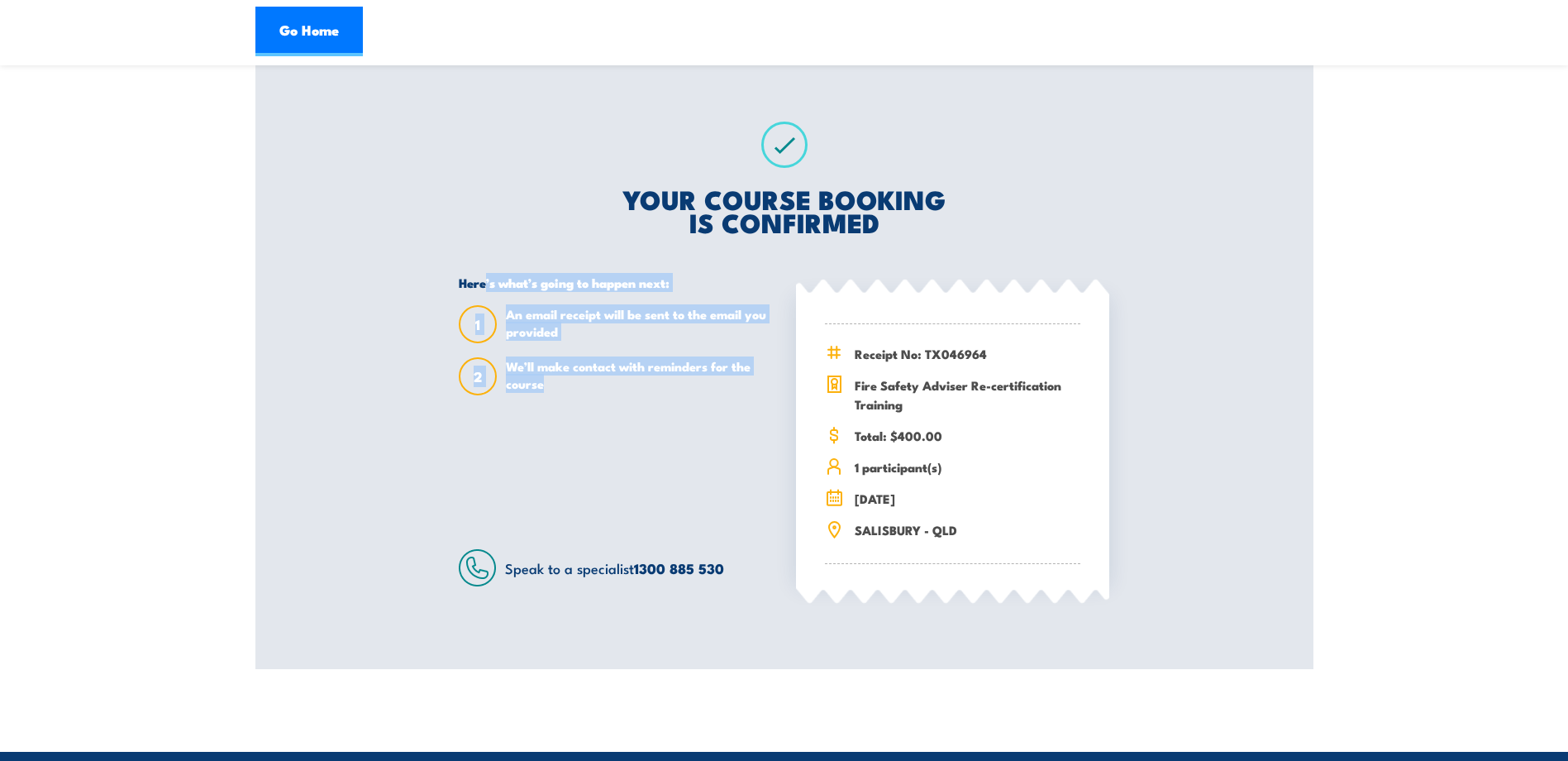
click at [487, 298] on div "Here’s what’s going to happen next: 1 An email receipt will be sent to the emai…" at bounding box center [616, 431] width 313 height 312
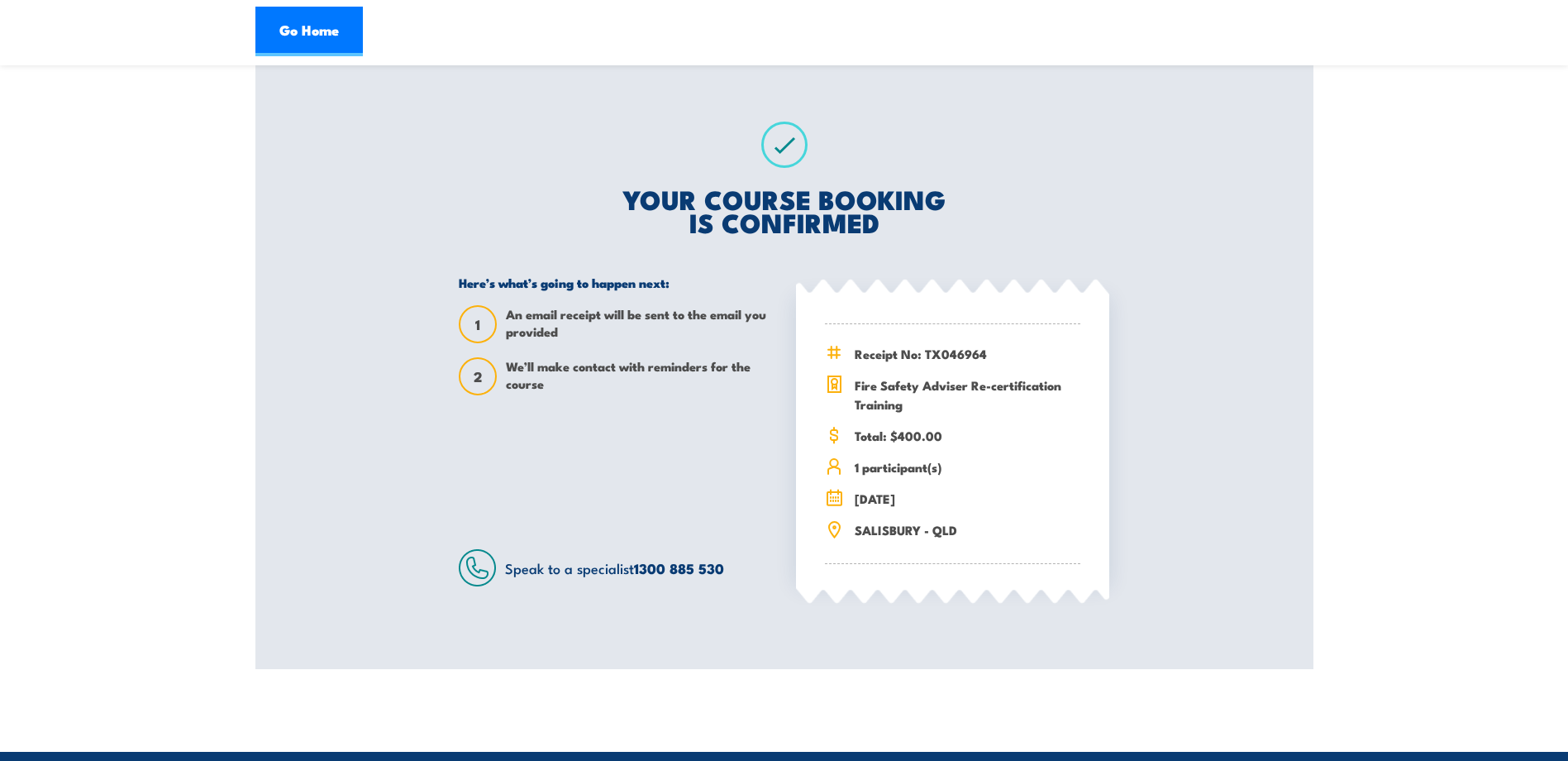
click at [1188, 435] on div "Fire Safety Adviser Re-certification Training 8 October 2025 08:00 SALISBURY - …" at bounding box center [784, 252] width 1058 height 835
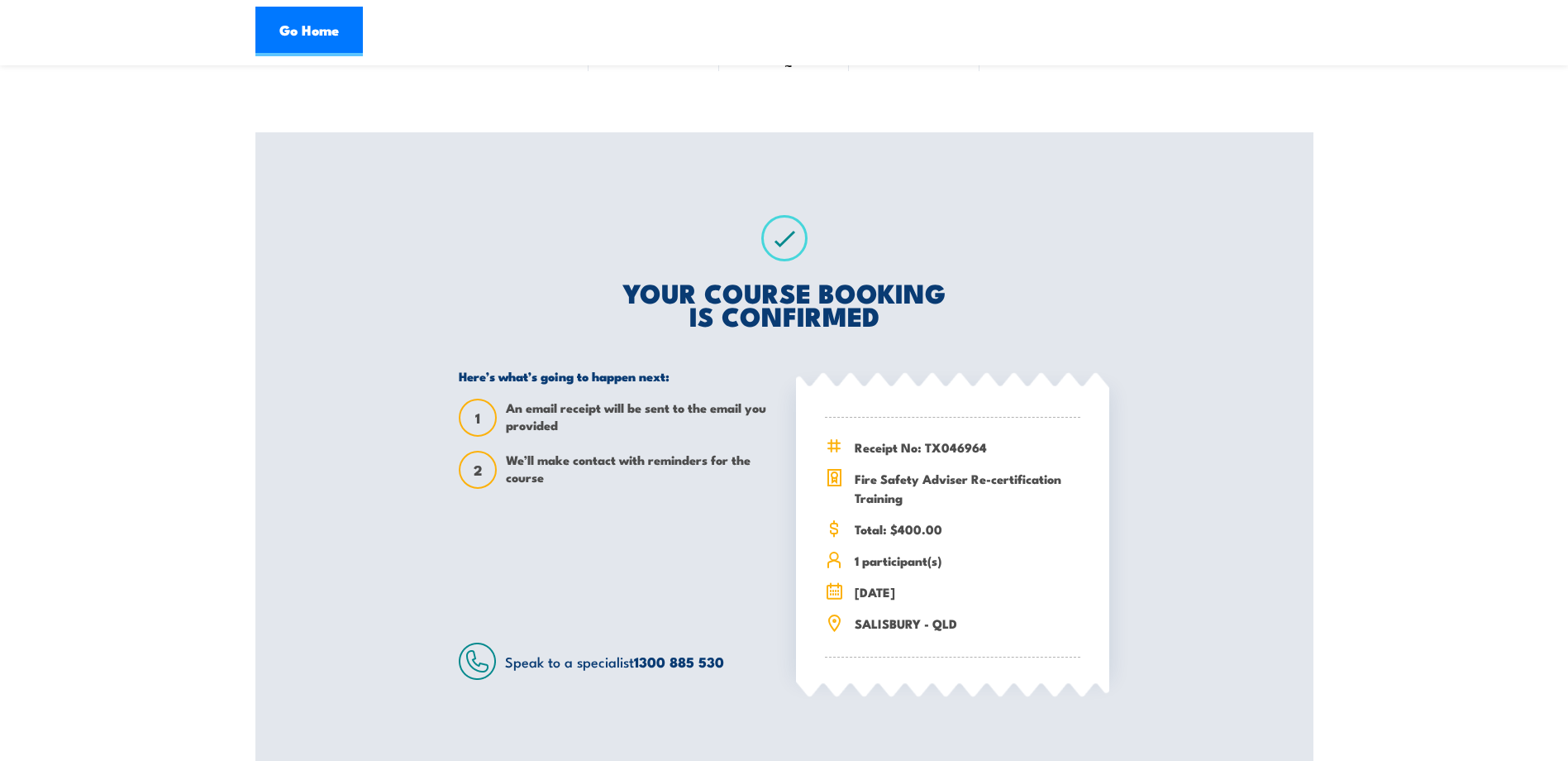
scroll to position [165, 0]
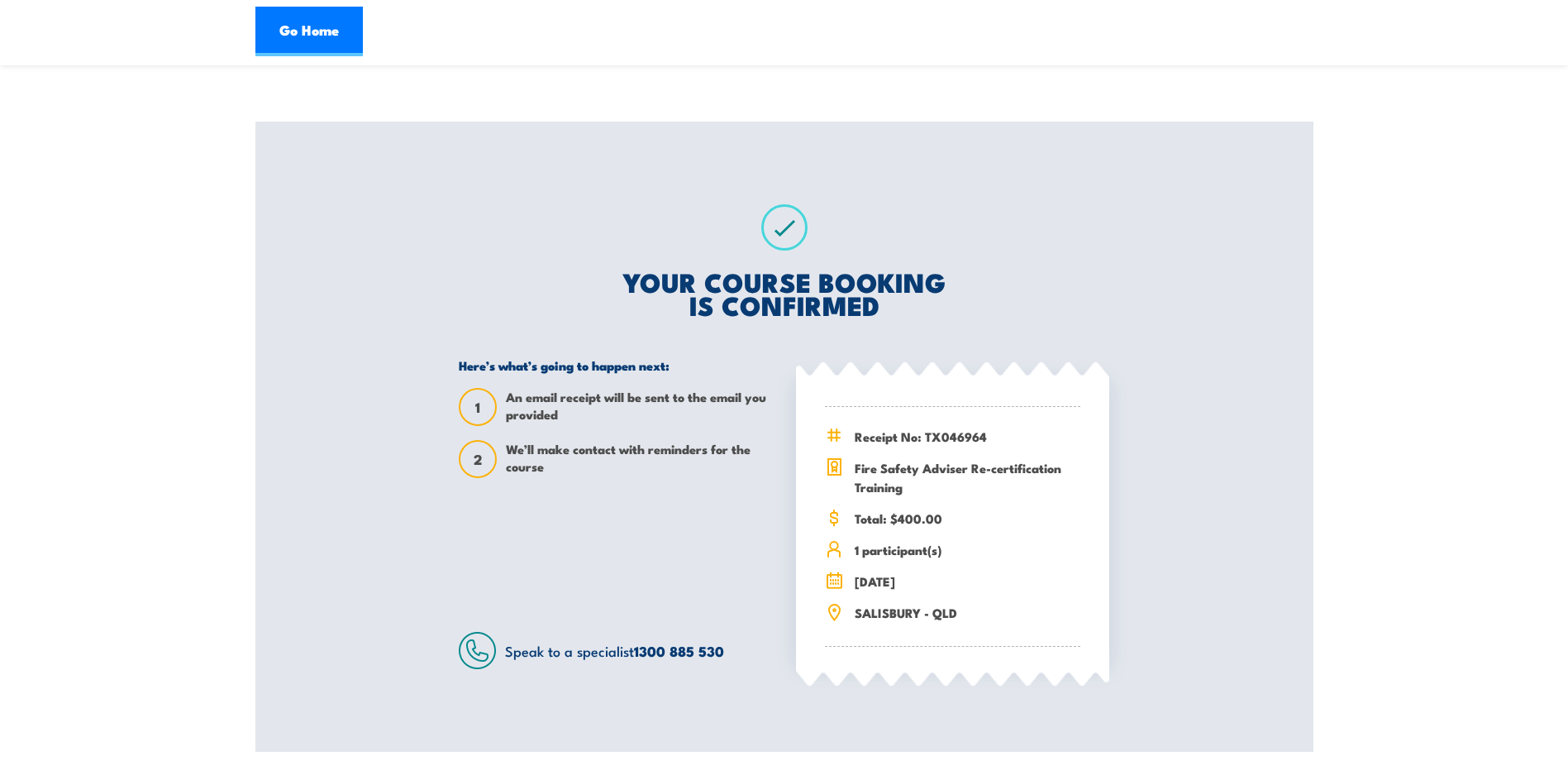
click at [1174, 492] on div "Fire Safety Adviser Re-certification Training 8 October 2025 08:00 SALISBURY - …" at bounding box center [784, 334] width 1058 height 835
click at [402, 658] on div "Fire Safety Adviser Re-certification Training 8 October 2025 08:00 SALISBURY - …" at bounding box center [784, 334] width 1058 height 835
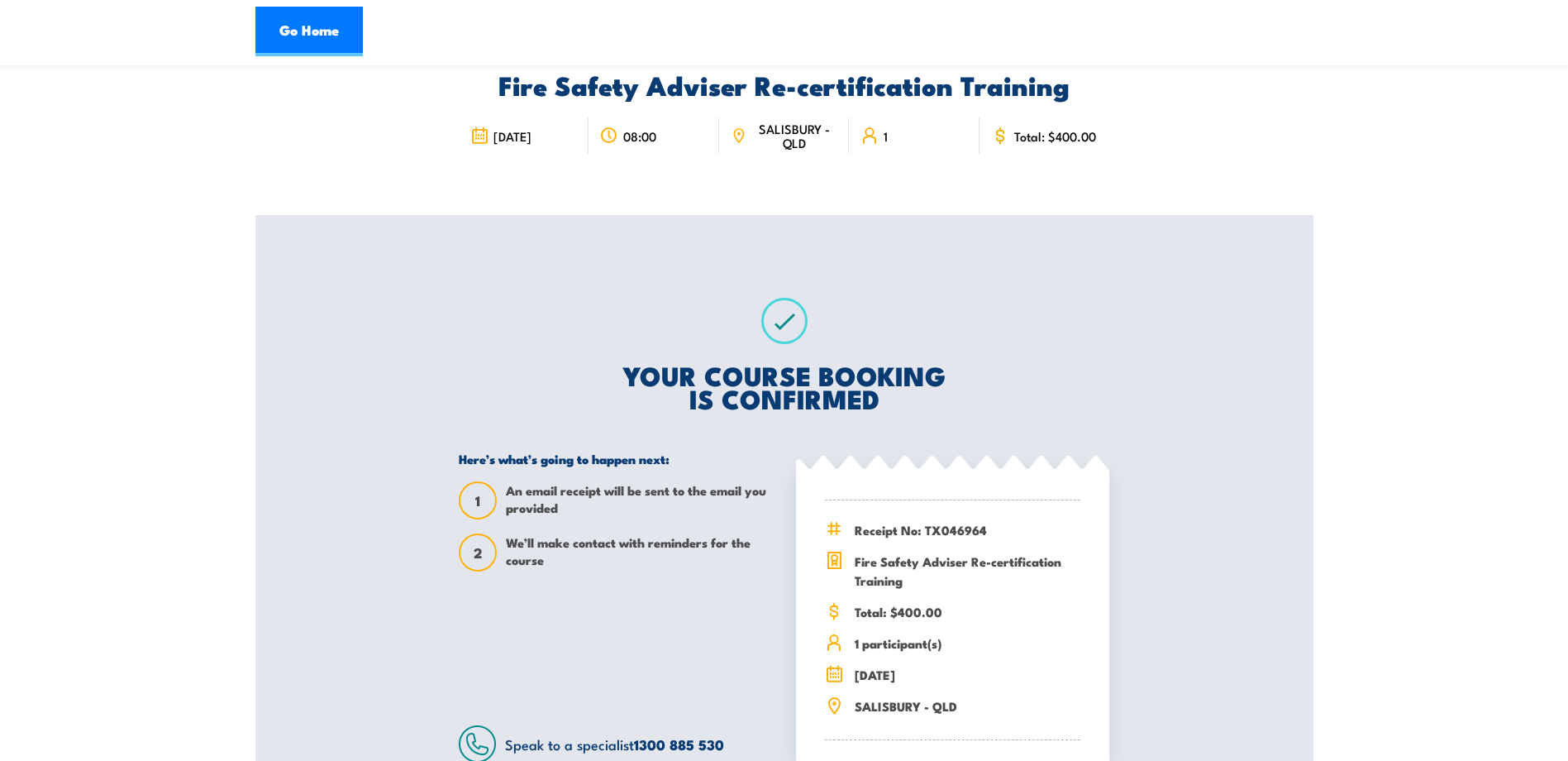
scroll to position [0, 0]
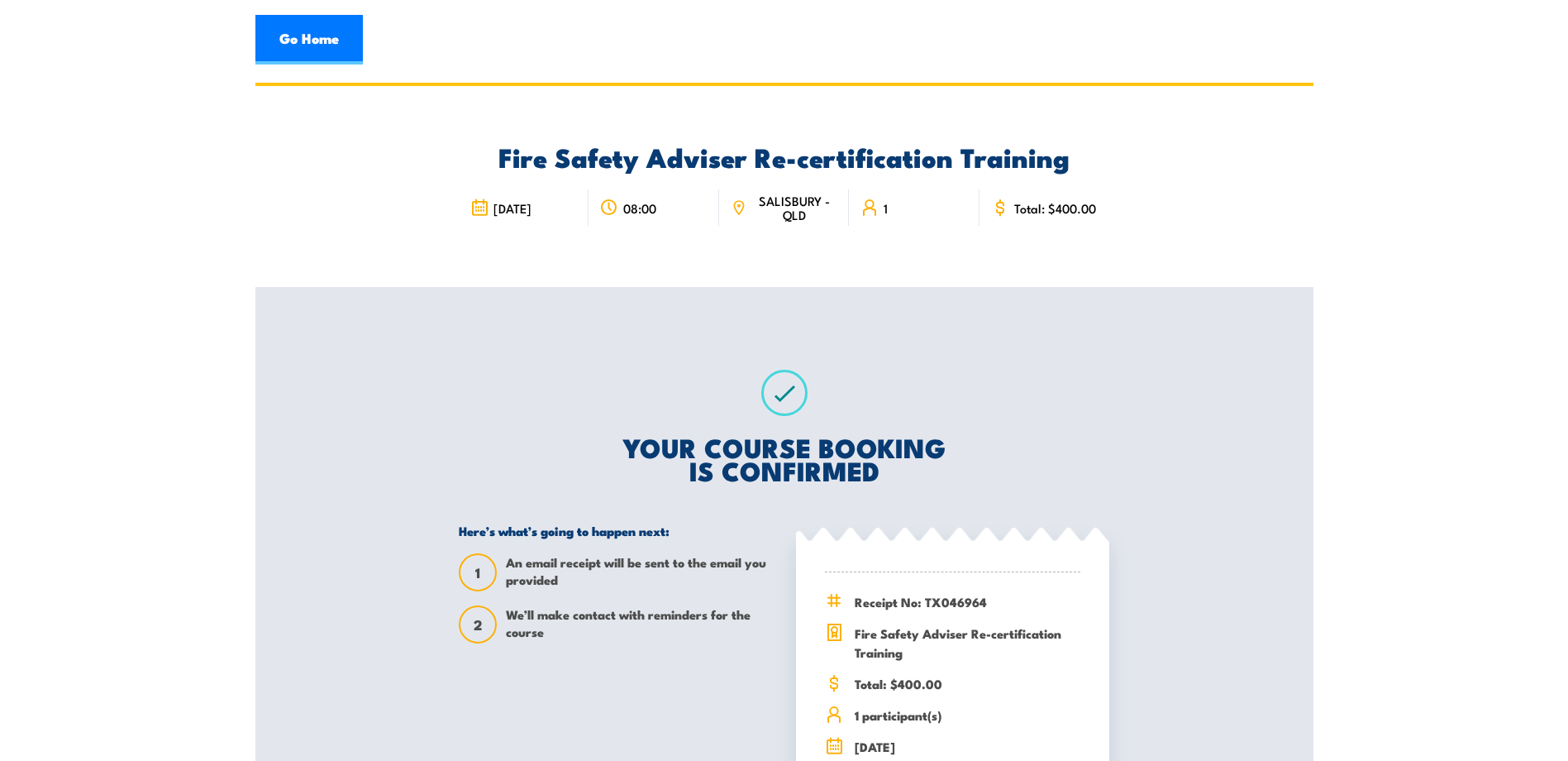
click at [1403, 395] on section "Fire Safety Adviser Re-certification Training 08:00" at bounding box center [784, 500] width 1568 height 835
drag, startPoint x: 1383, startPoint y: 232, endPoint x: 1369, endPoint y: 240, distance: 16.1
click at [1383, 232] on section "Fire Safety Adviser Re-certification Training 08:00" at bounding box center [784, 500] width 1568 height 835
